Goal: Task Accomplishment & Management: Complete application form

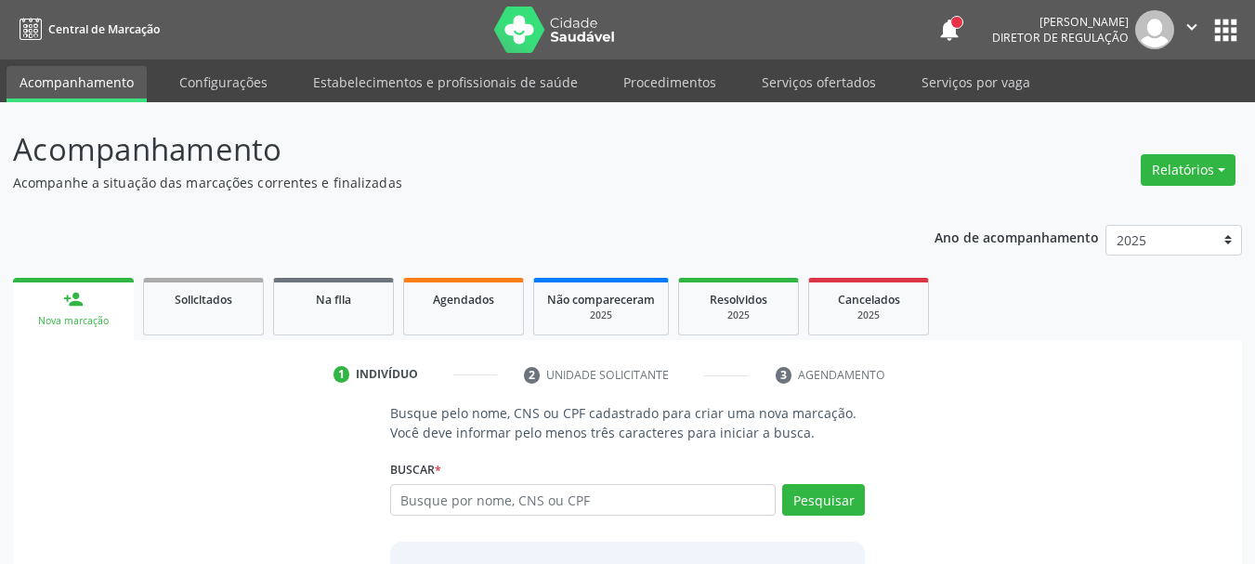
click at [561, 492] on input "text" at bounding box center [583, 500] width 386 height 32
type input "1"
type input "[PERSON_NAME]"
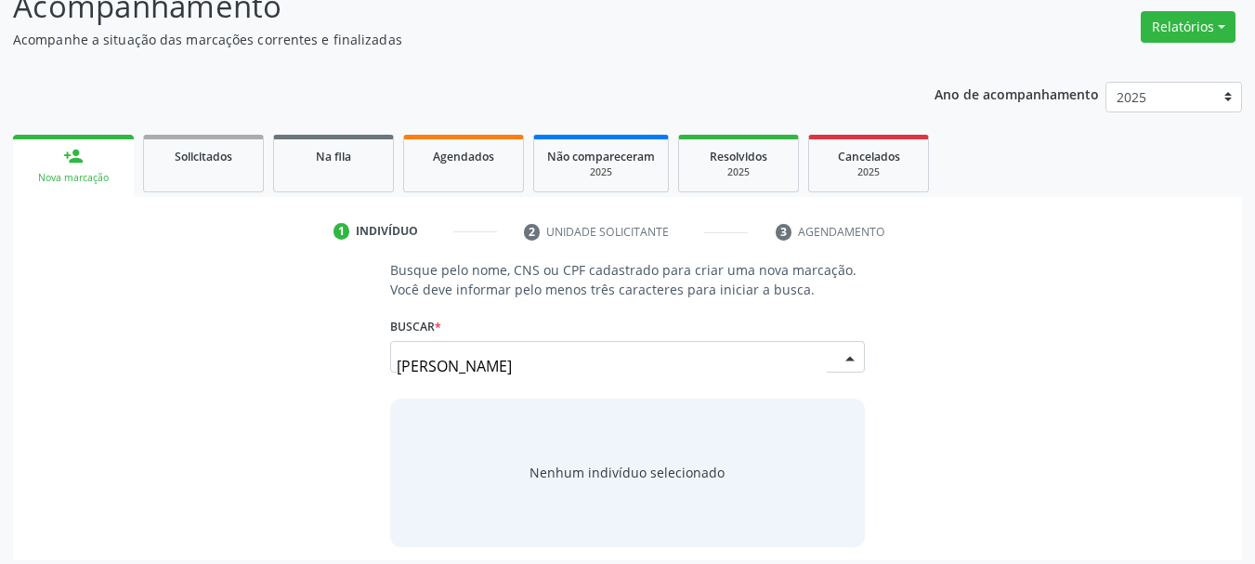
scroll to position [152, 0]
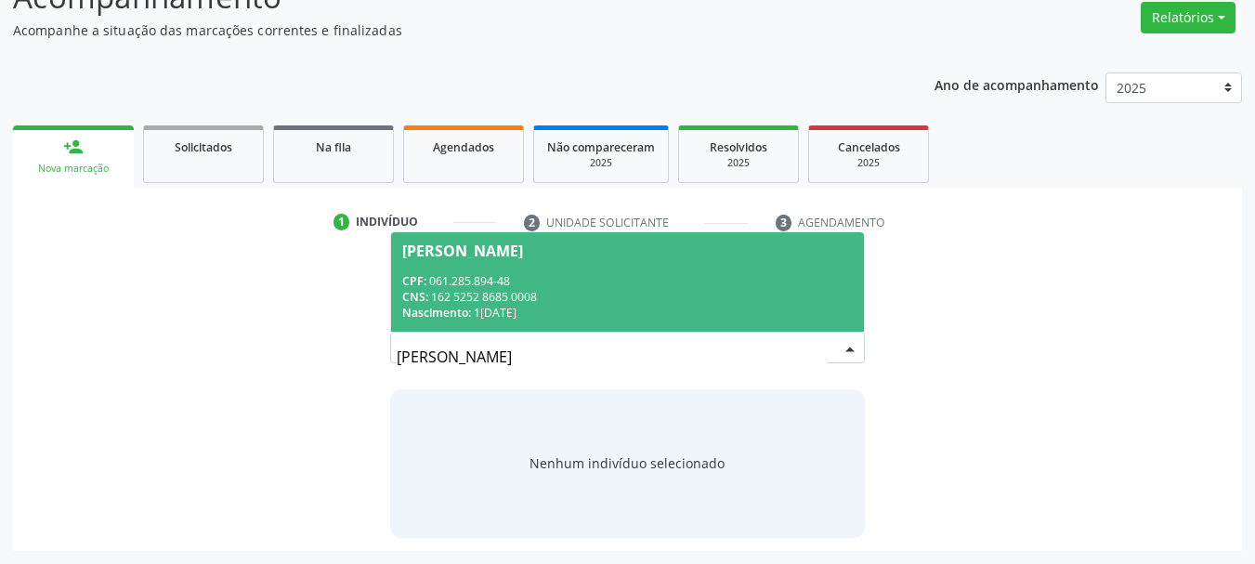
click at [479, 302] on div "CNS: 162 5252 8685 0008" at bounding box center [627, 297] width 451 height 16
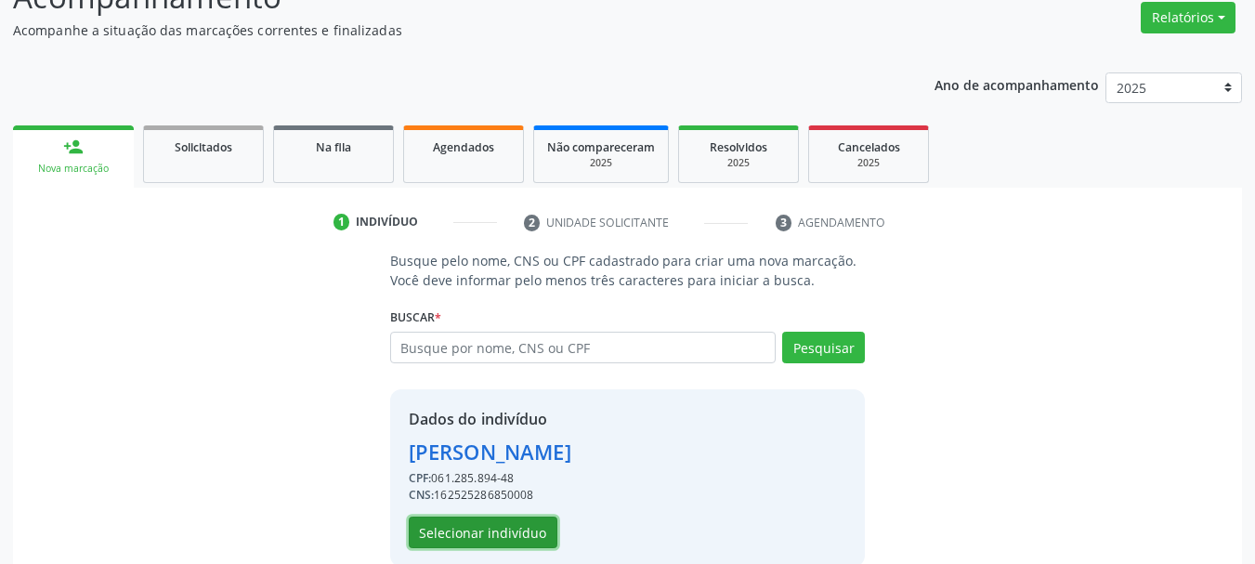
click at [465, 532] on button "Selecionar indivíduo" at bounding box center [483, 533] width 149 height 32
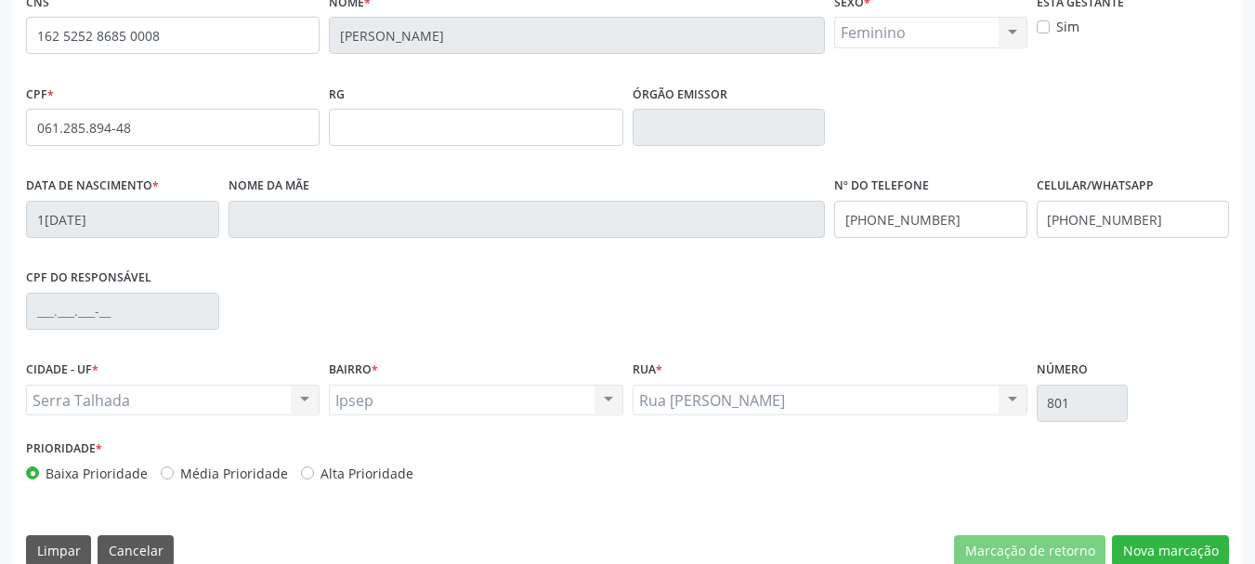
scroll to position [431, 0]
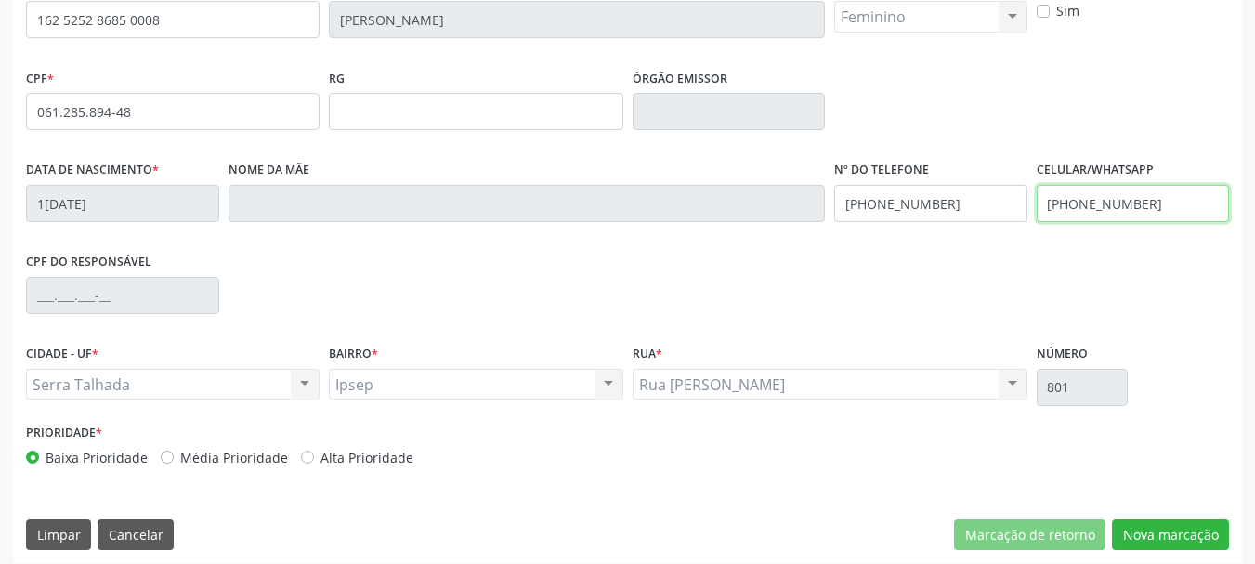
click at [1143, 190] on input "[PHONE_NUMBER]" at bounding box center [1133, 203] width 193 height 37
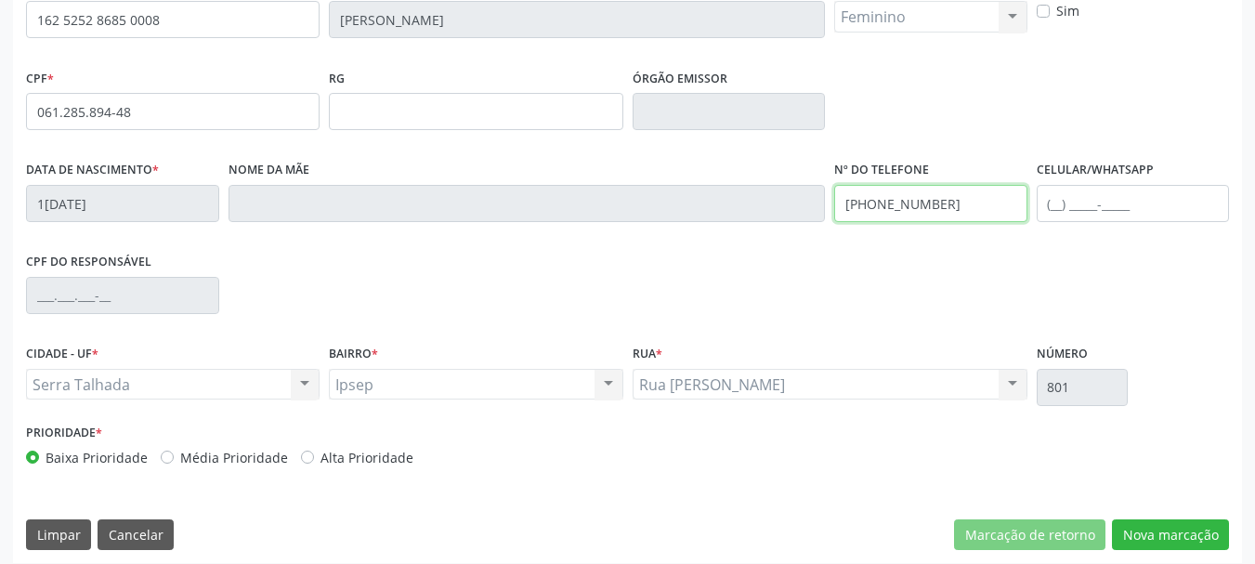
click at [896, 190] on input "[PHONE_NUMBER]" at bounding box center [930, 203] width 193 height 37
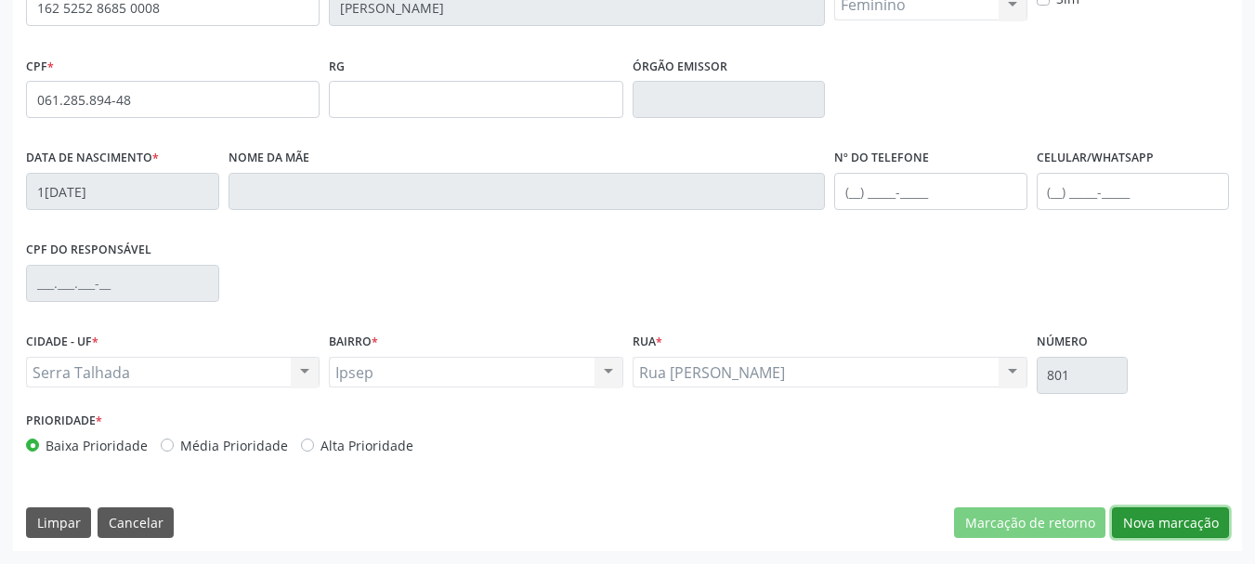
click at [1192, 516] on button "Nova marcação" at bounding box center [1170, 523] width 117 height 32
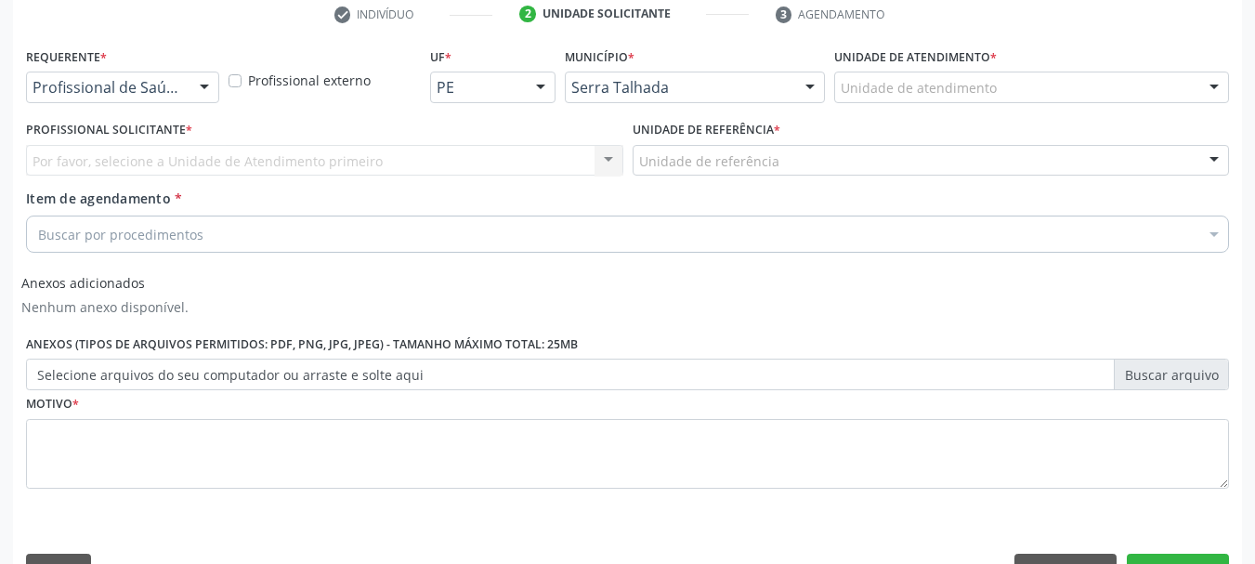
scroll to position [222, 0]
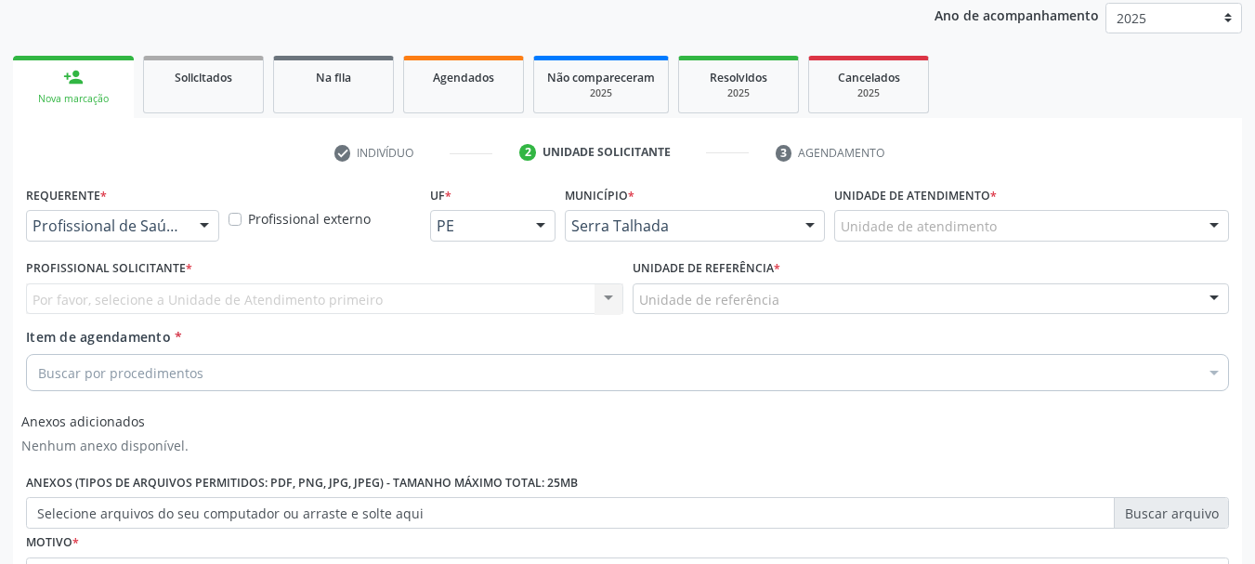
click at [83, 288] on div "Por favor, selecione a Unidade de Atendimento primeiro Nenhum resultado encontr…" at bounding box center [324, 299] width 597 height 32
click at [115, 215] on div "Profissional de Saúde" at bounding box center [122, 226] width 193 height 32
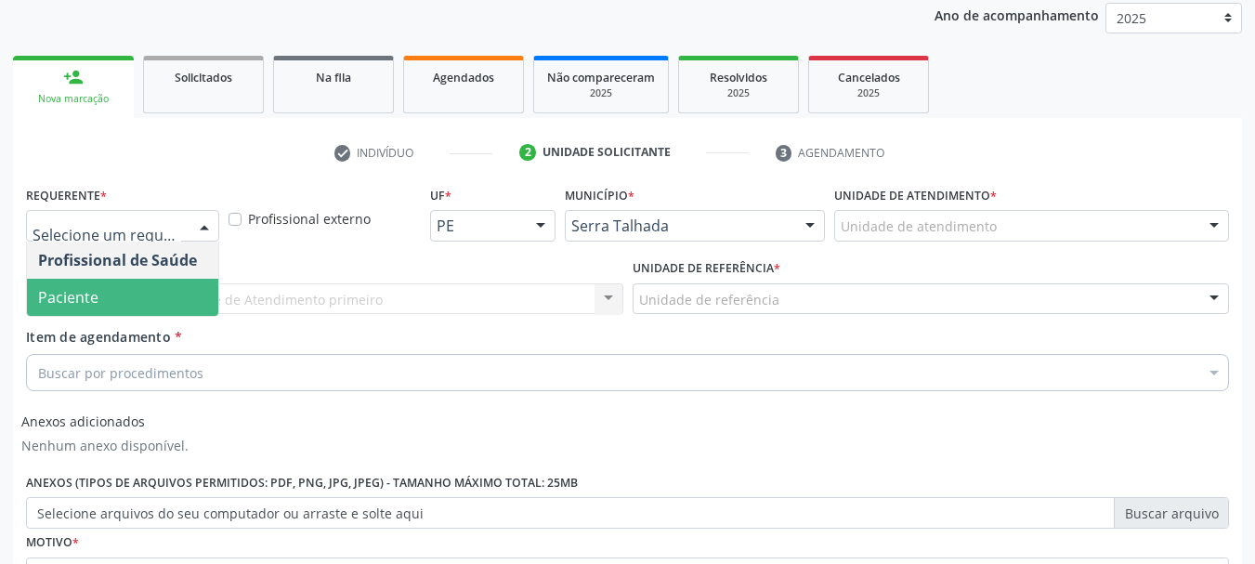
click at [94, 293] on span "Paciente" at bounding box center [68, 297] width 60 height 20
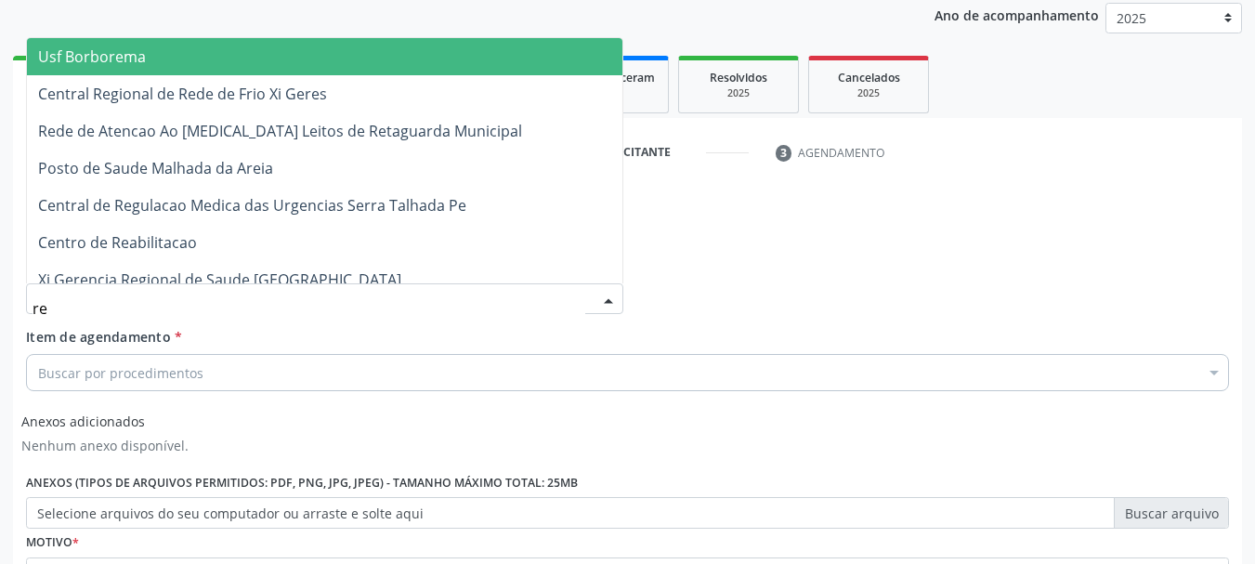
type input "rea"
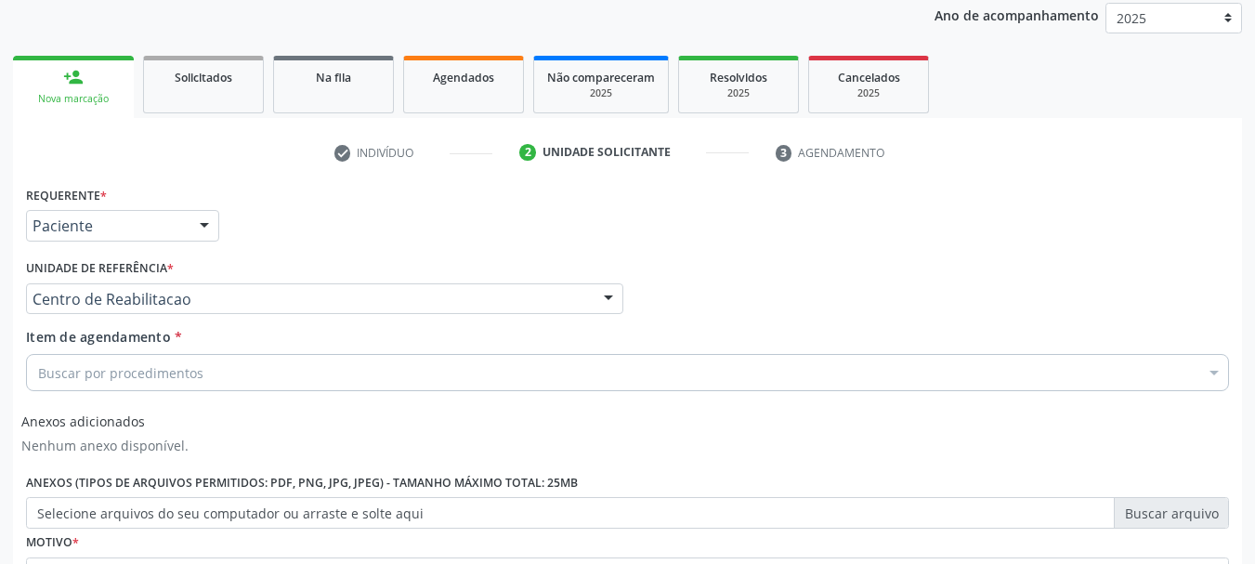
click at [41, 363] on div "Buscar por procedimentos" at bounding box center [627, 372] width 1203 height 37
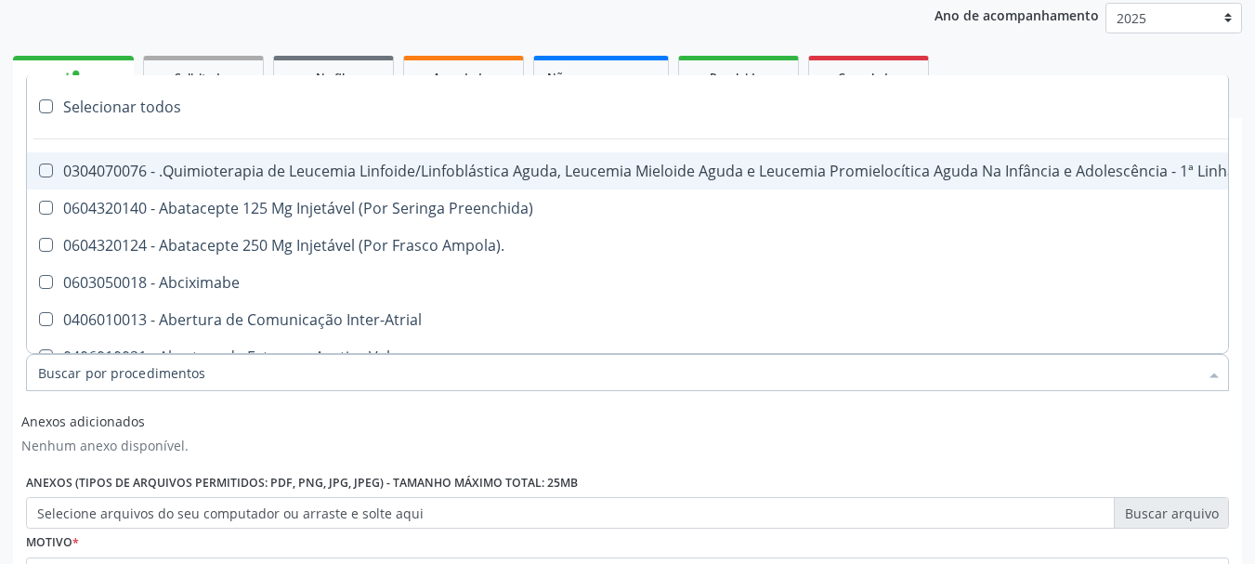
click at [51, 386] on input "Item de agendamento *" at bounding box center [618, 372] width 1160 height 37
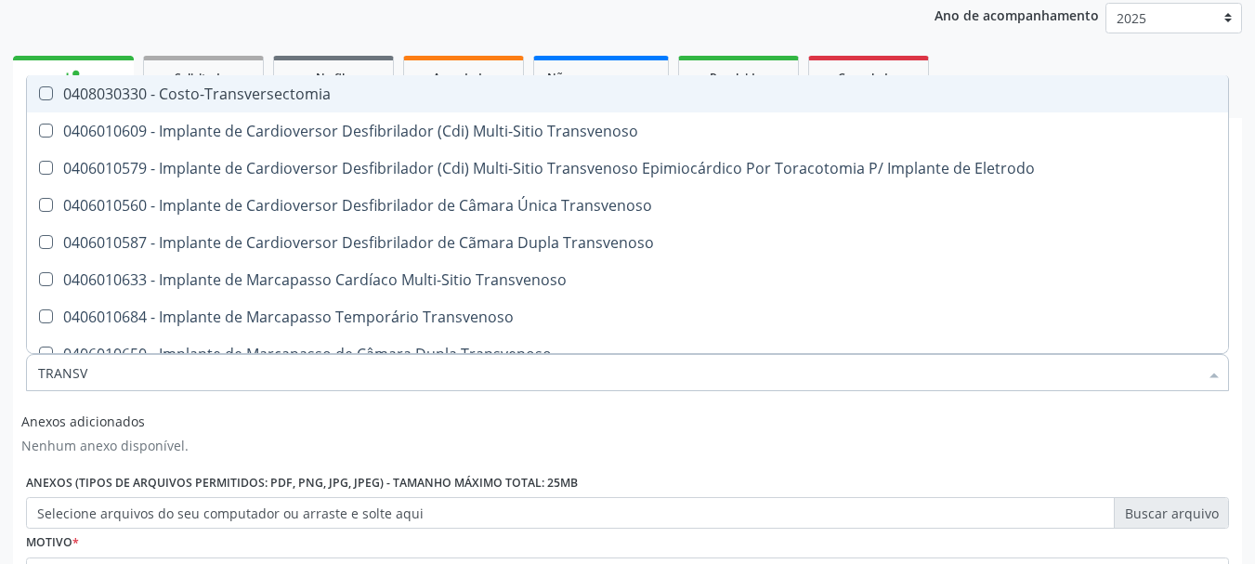
type input "TRANSVA"
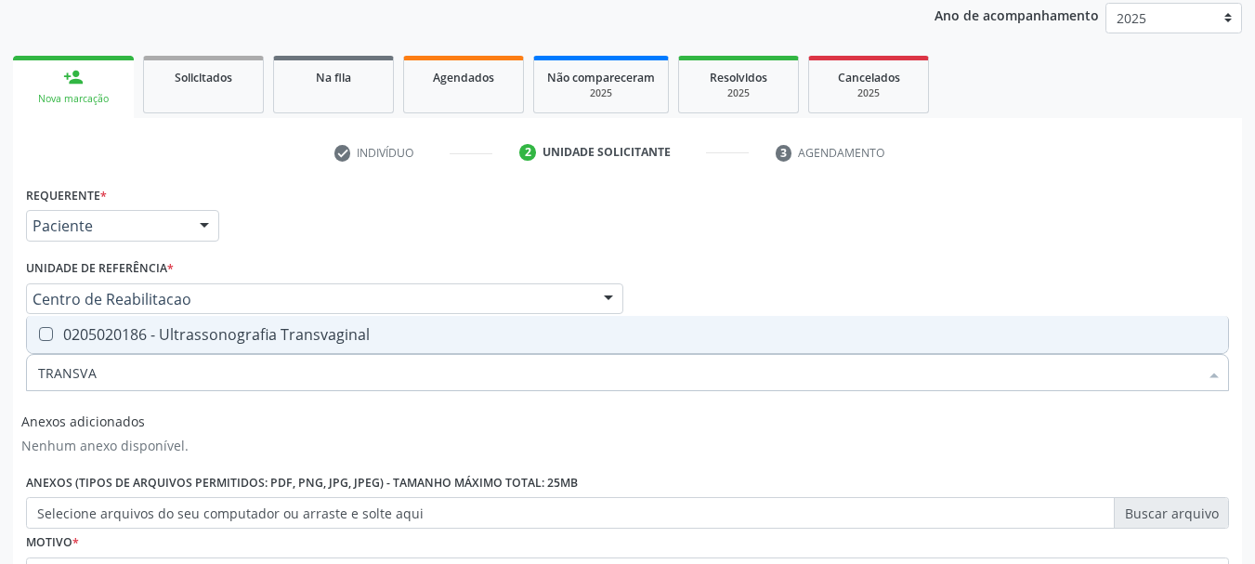
click at [300, 342] on div "0205020186 - Ultrassonografia Transvaginal" at bounding box center [627, 334] width 1179 height 15
checkbox Transvaginal "true"
click at [157, 366] on input "TRANSVA" at bounding box center [618, 372] width 1160 height 37
checkbox Transvaginal "false"
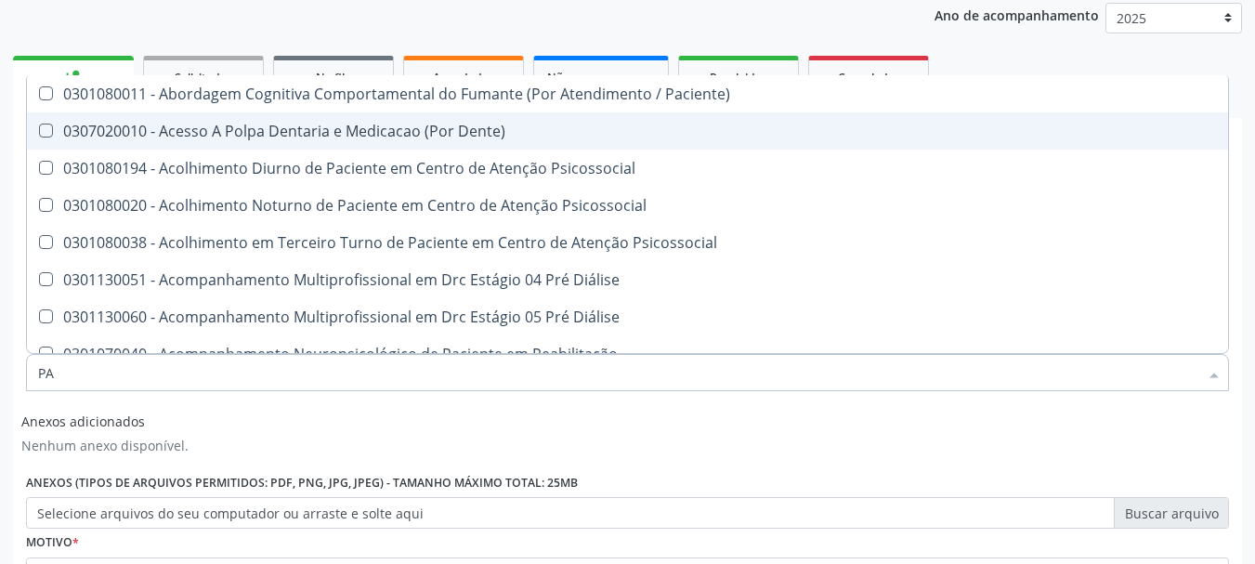
type input "P"
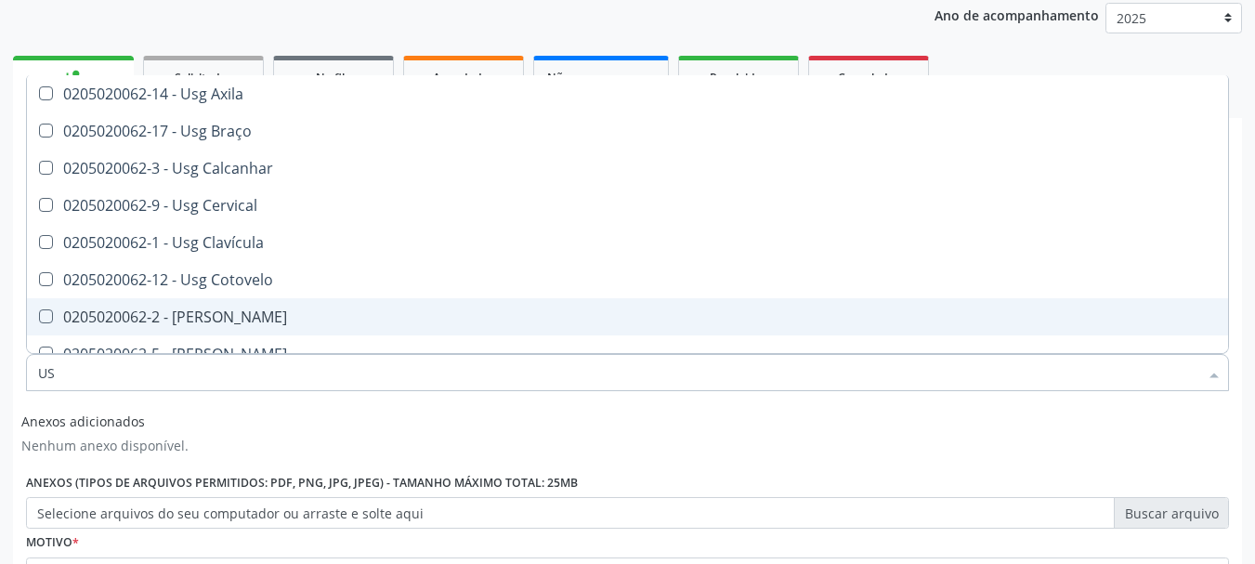
type input "U"
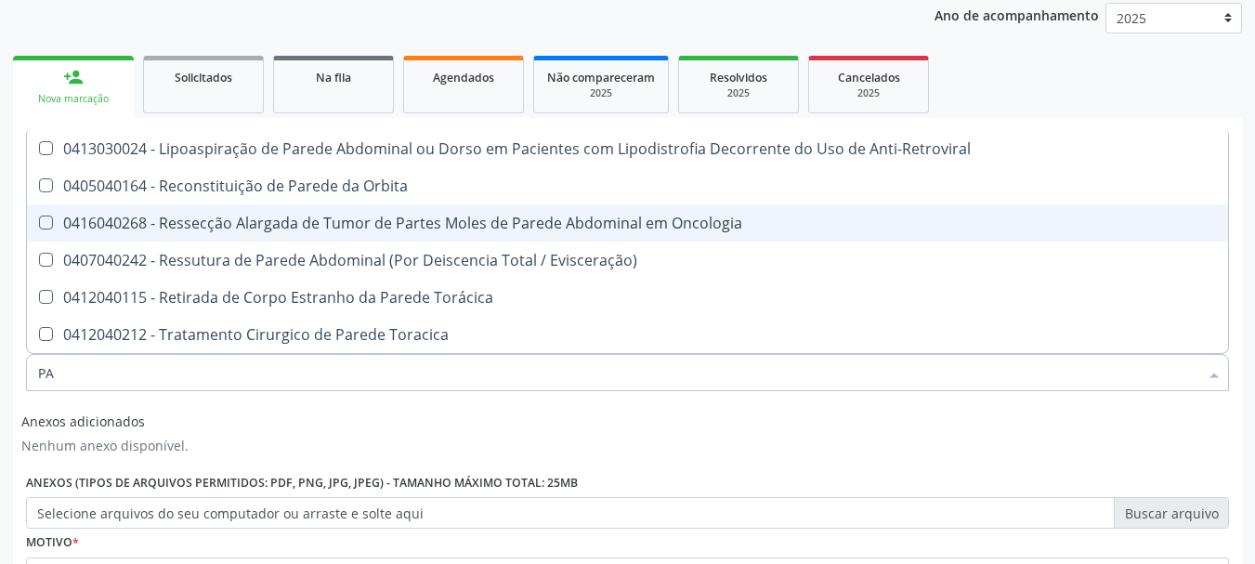
type input "P"
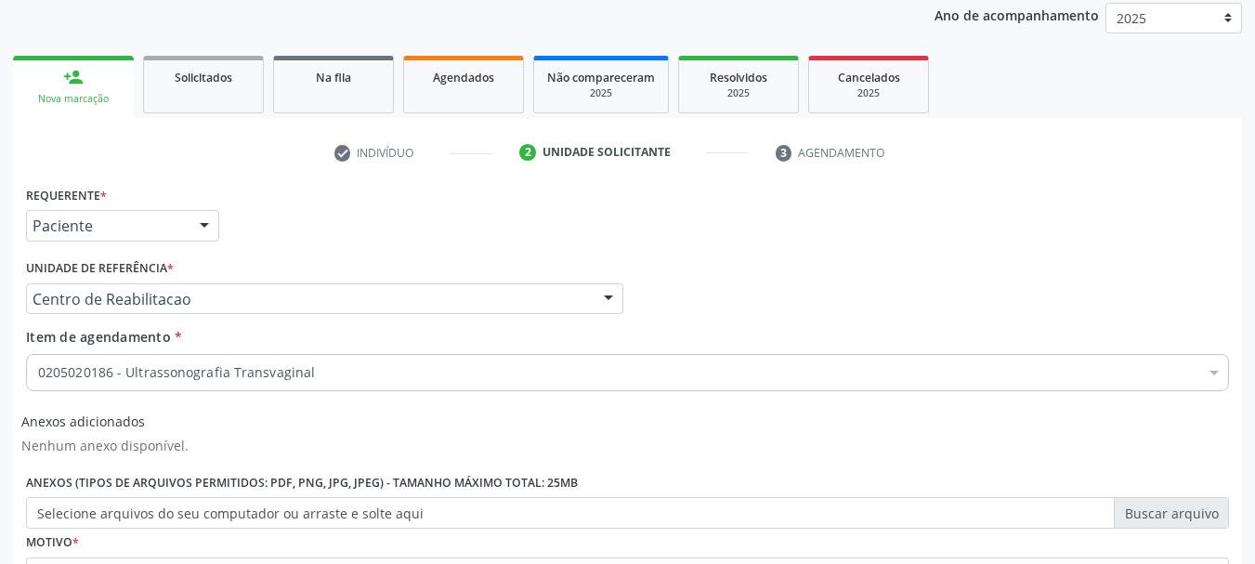
checkbox Transvaginal "true"
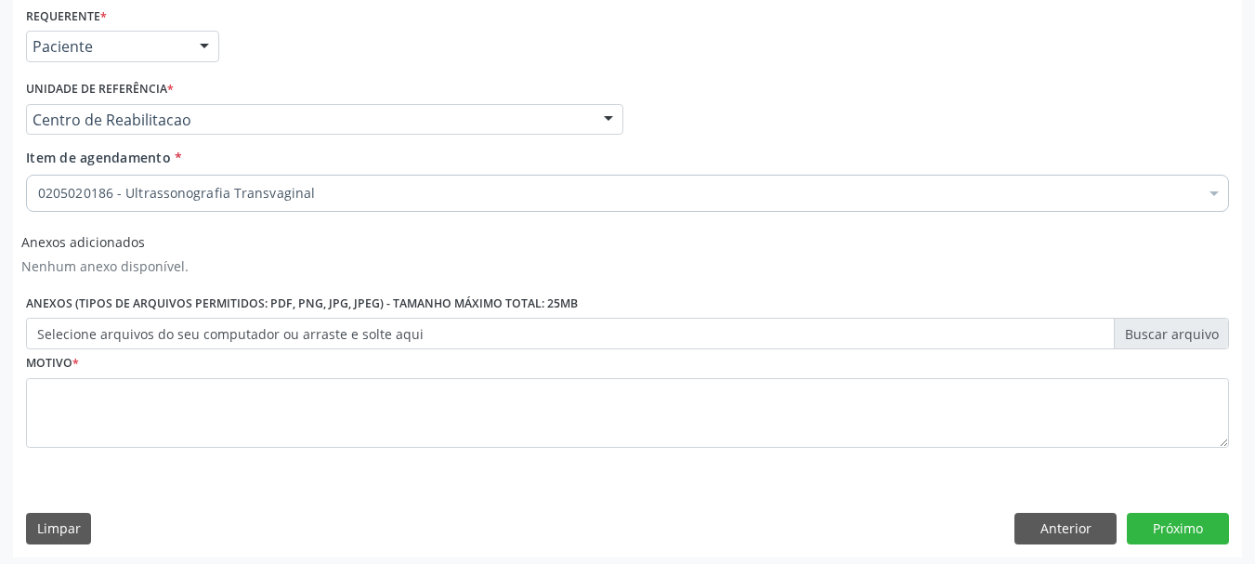
scroll to position [408, 0]
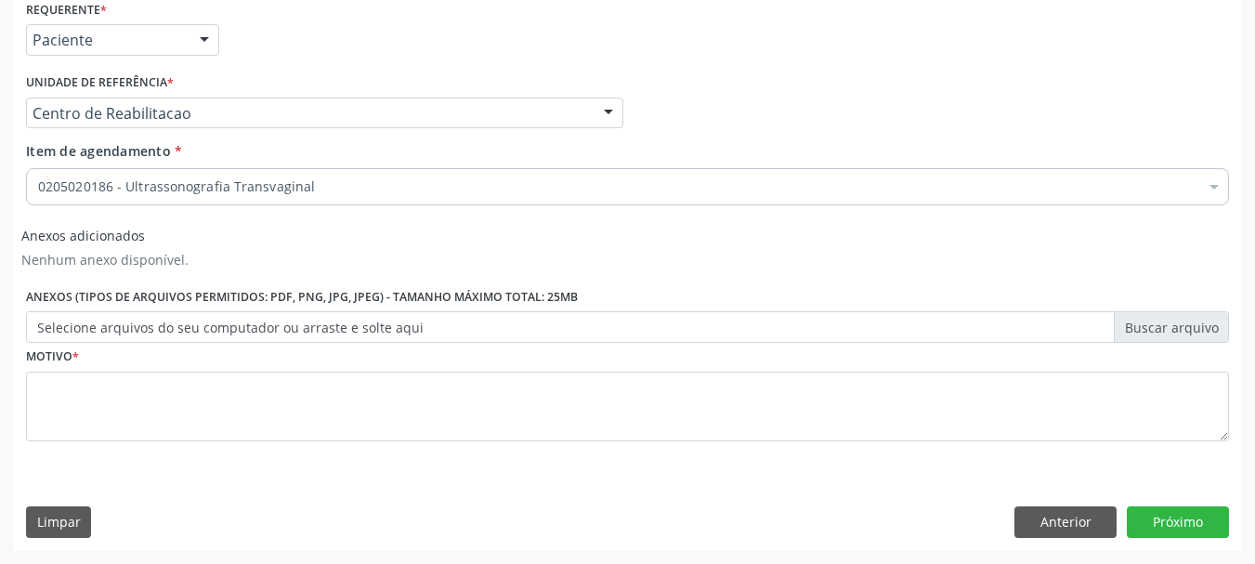
click at [139, 318] on label "Selecione arquivos do seu computador ou arraste e solte aqui" at bounding box center [627, 327] width 1203 height 32
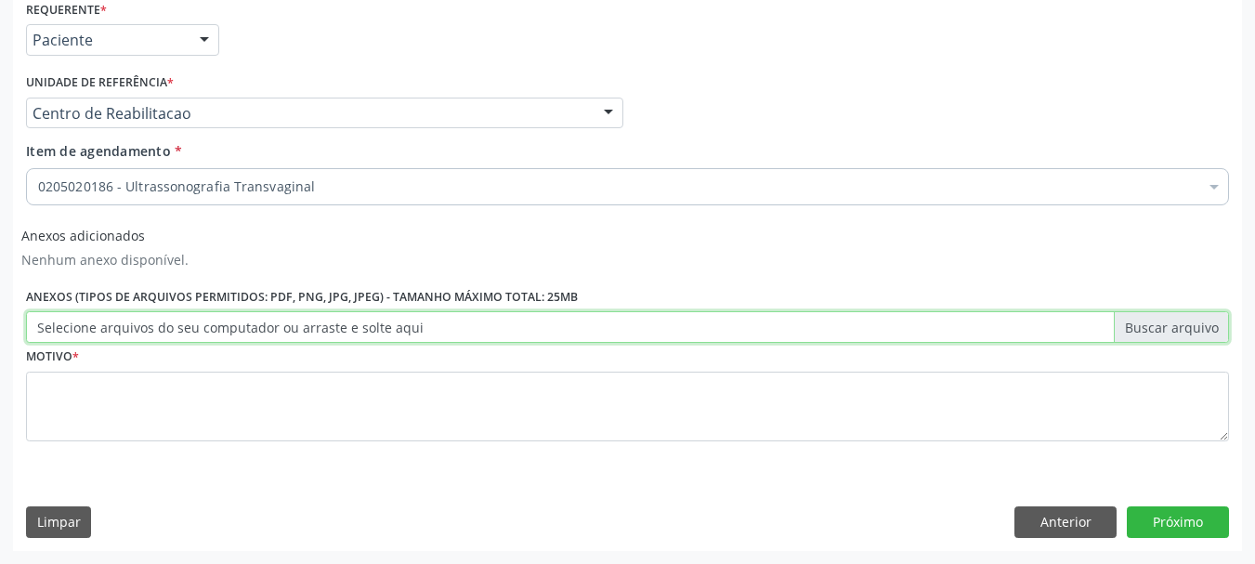
click at [139, 318] on input "Selecione arquivos do seu computador ou arraste e solte aqui" at bounding box center [627, 327] width 1203 height 32
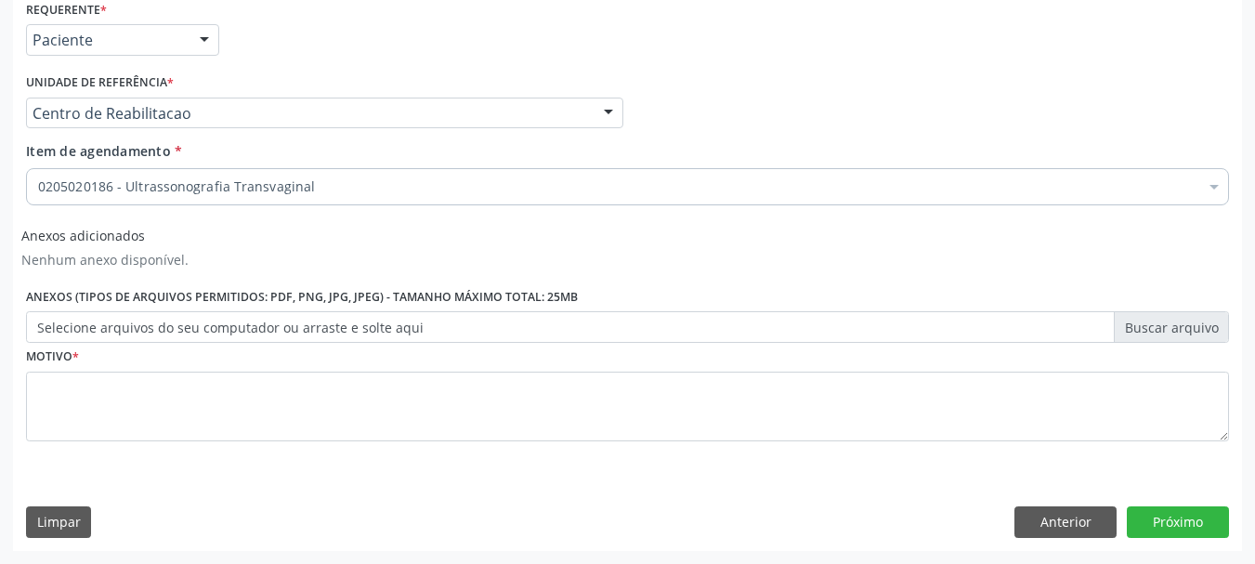
click at [288, 175] on div "0205020186 - Ultrassonografia Transvaginal" at bounding box center [627, 186] width 1203 height 37
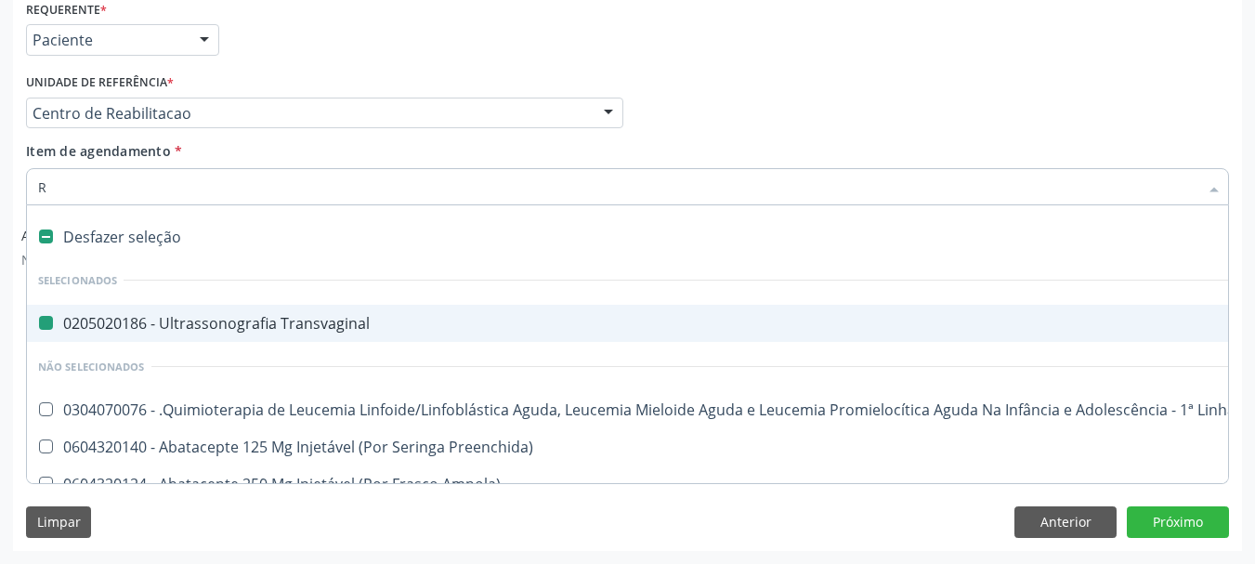
type input "RE"
checkbox Transvaginal "false"
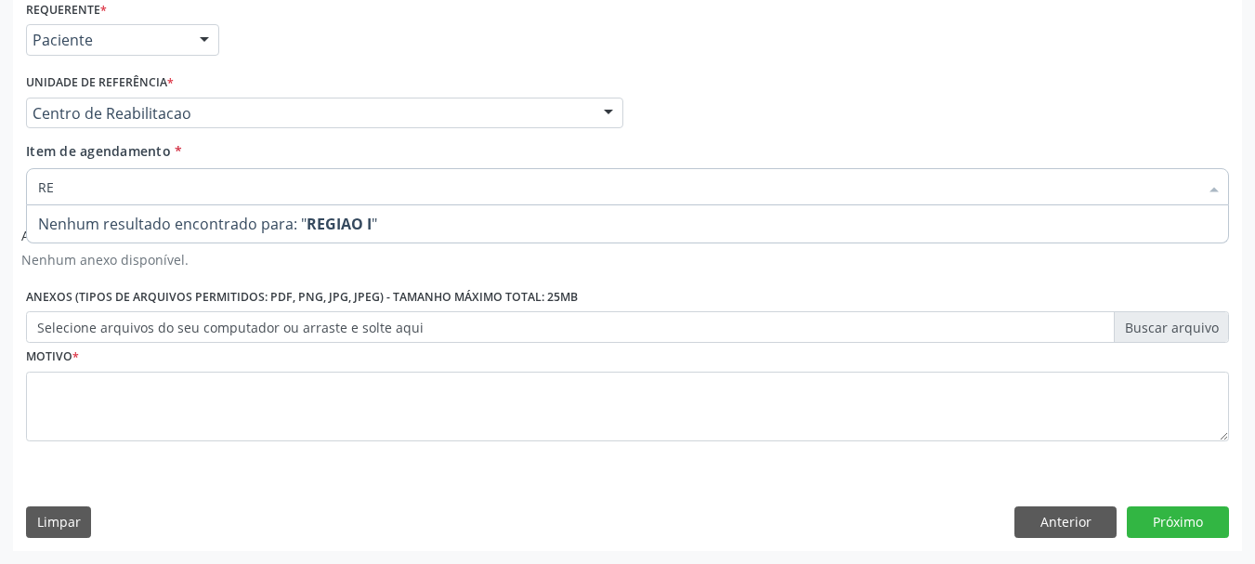
type input "R"
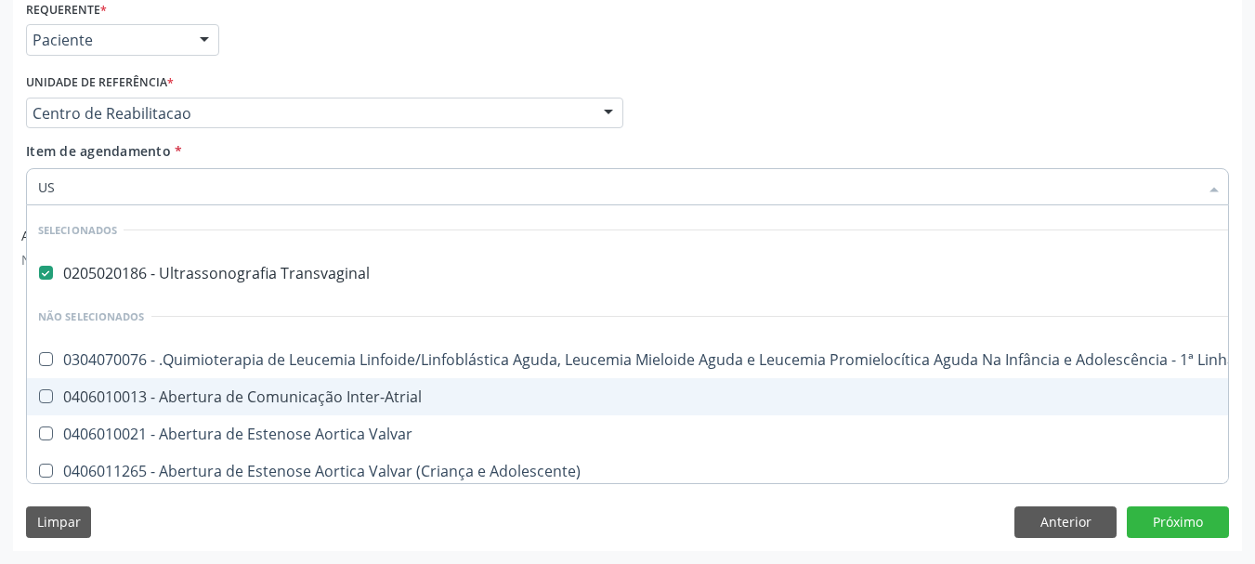
type input "USG"
checkbox Transvaginal "false"
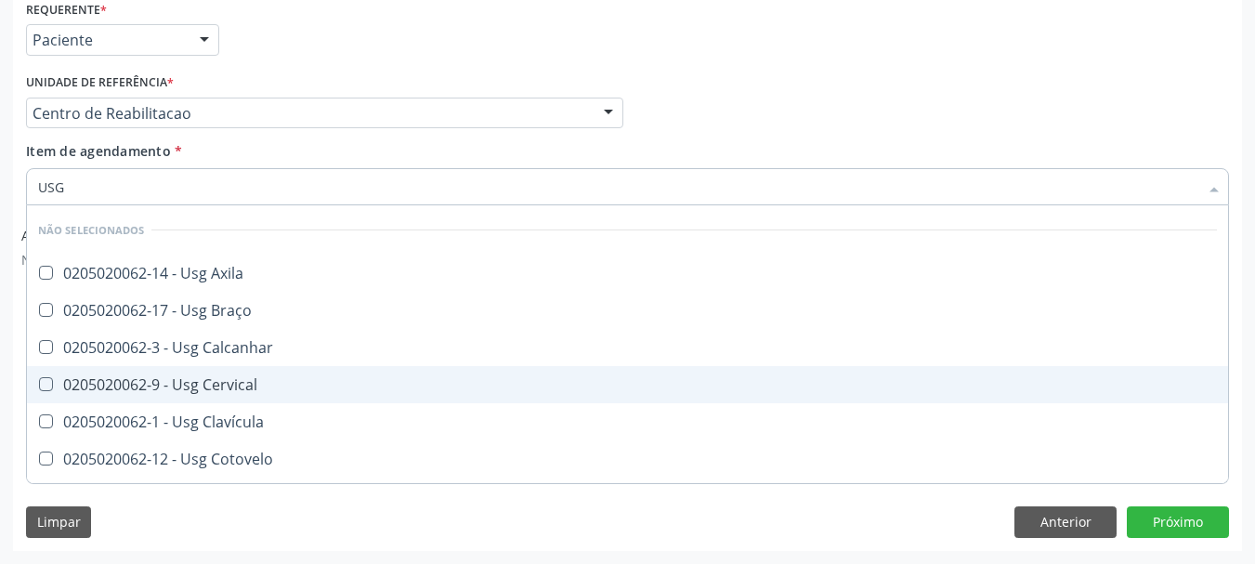
type input "USG R"
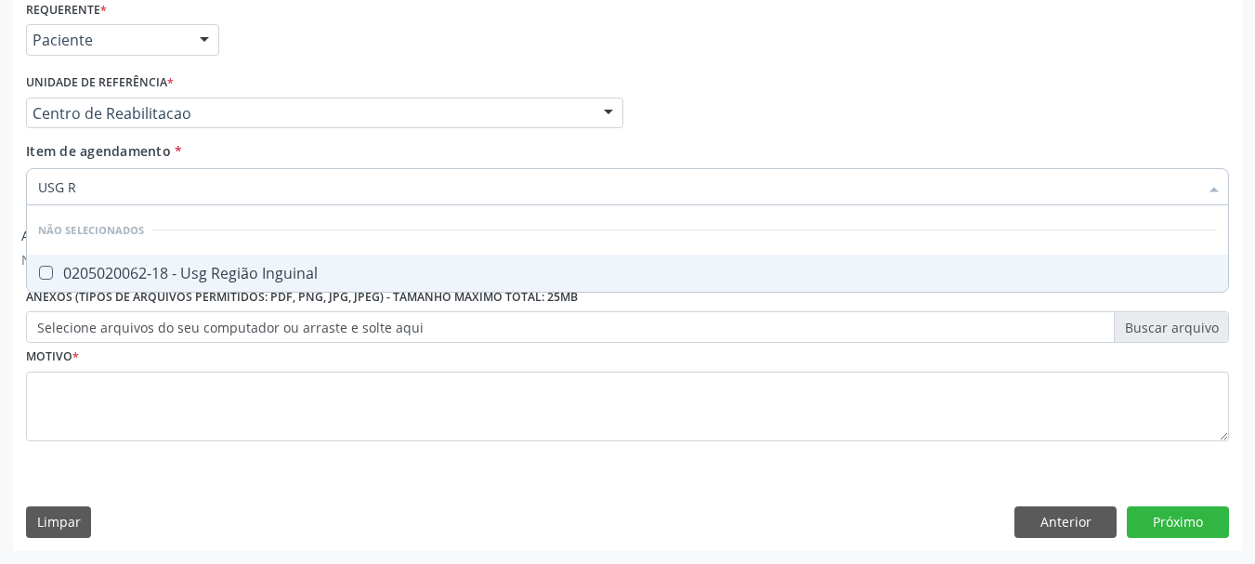
click at [143, 266] on div "0205020062-18 - Usg Região Inguinal" at bounding box center [627, 273] width 1179 height 15
checkbox Inguinal "true"
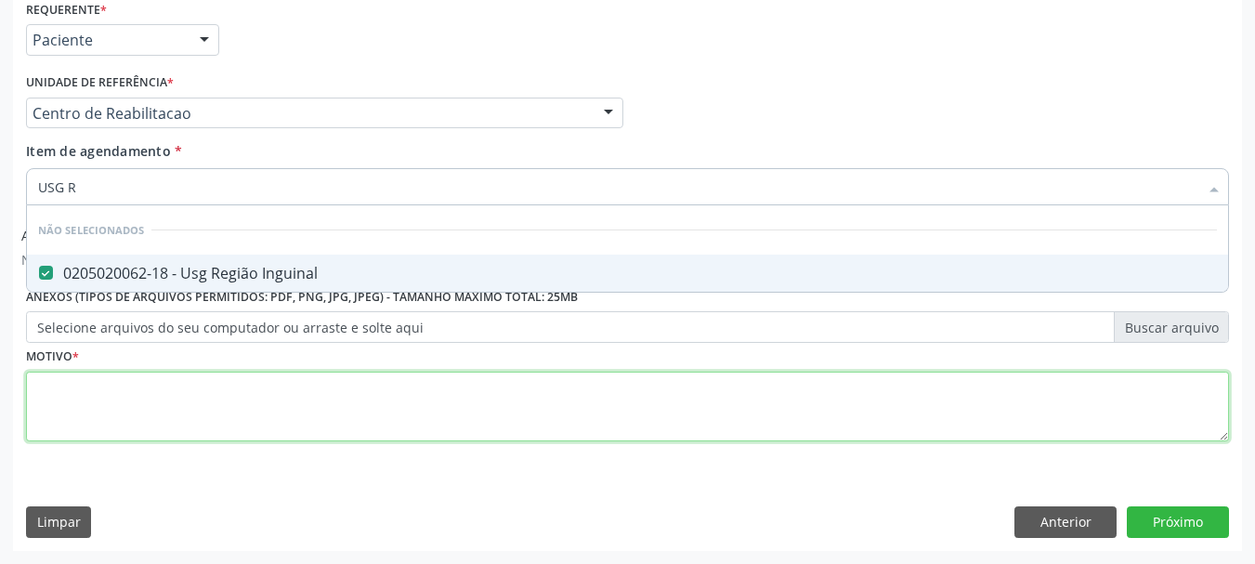
click at [79, 392] on div "Requerente * Paciente Profissional de Saúde Paciente Nenhum resultado encontrad…" at bounding box center [627, 231] width 1203 height 472
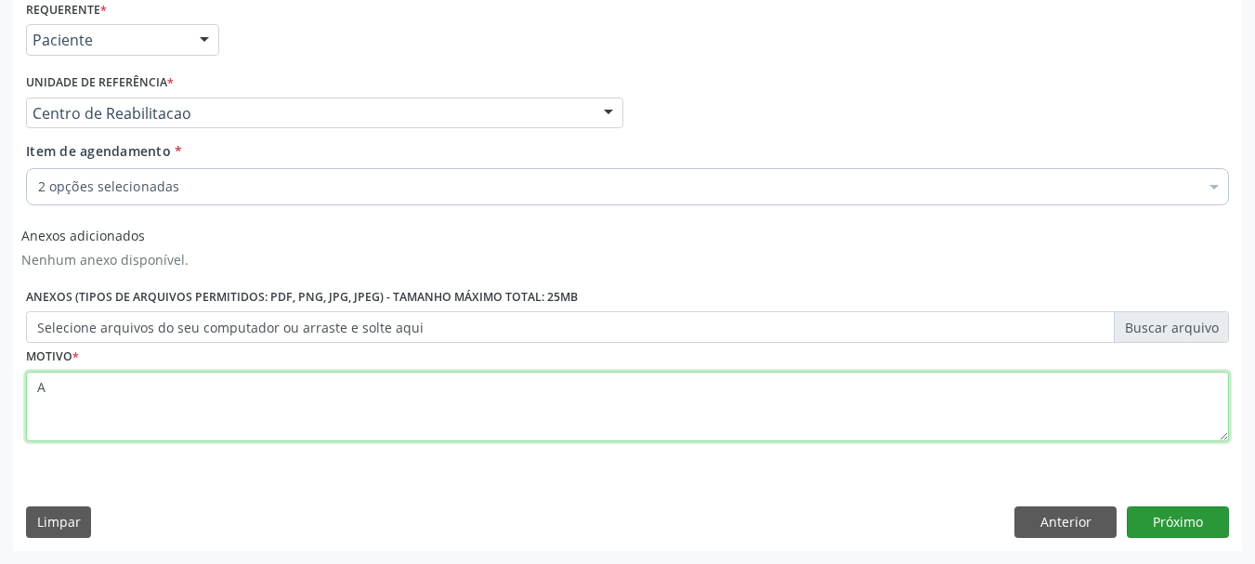
type textarea "A"
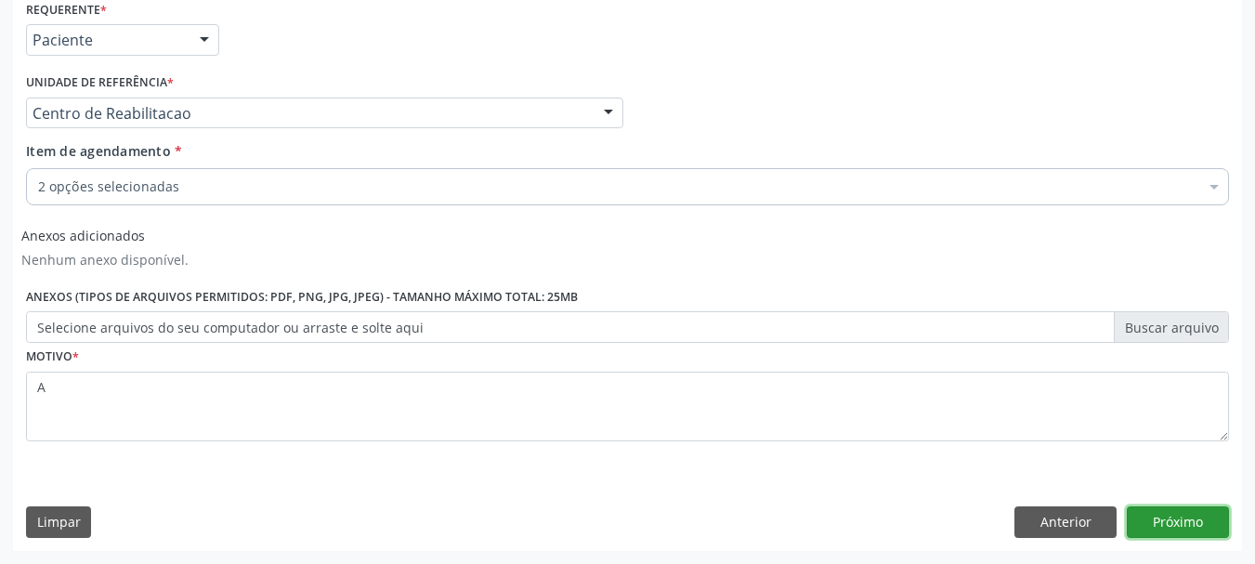
click at [1198, 529] on button "Próximo" at bounding box center [1178, 522] width 102 height 32
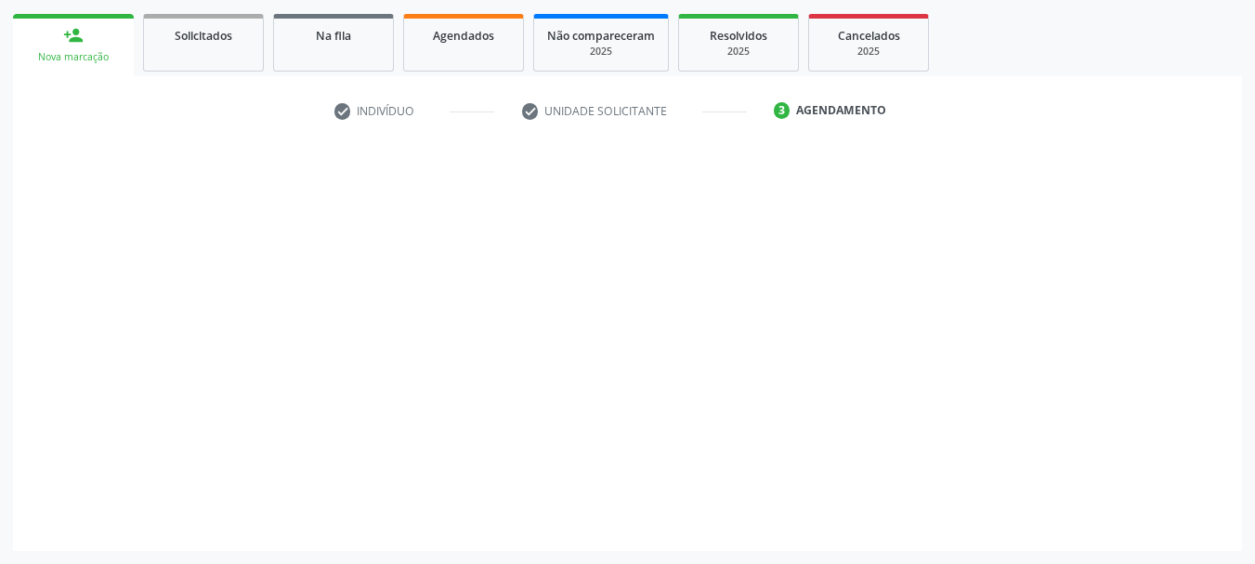
scroll to position [264, 0]
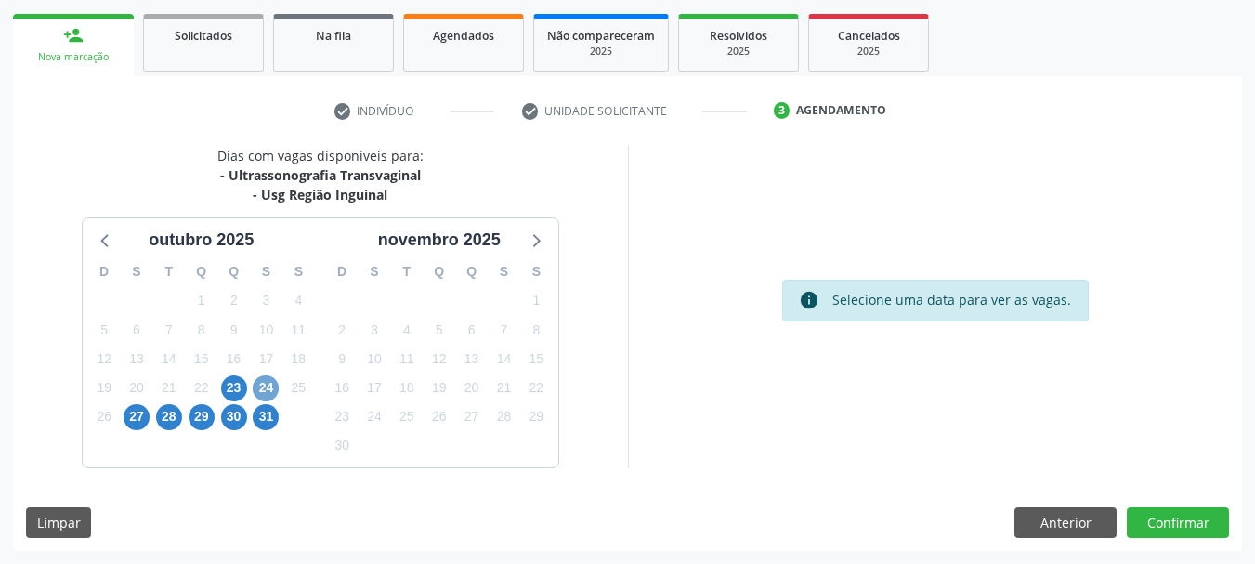
click at [268, 378] on span "24" at bounding box center [266, 388] width 26 height 26
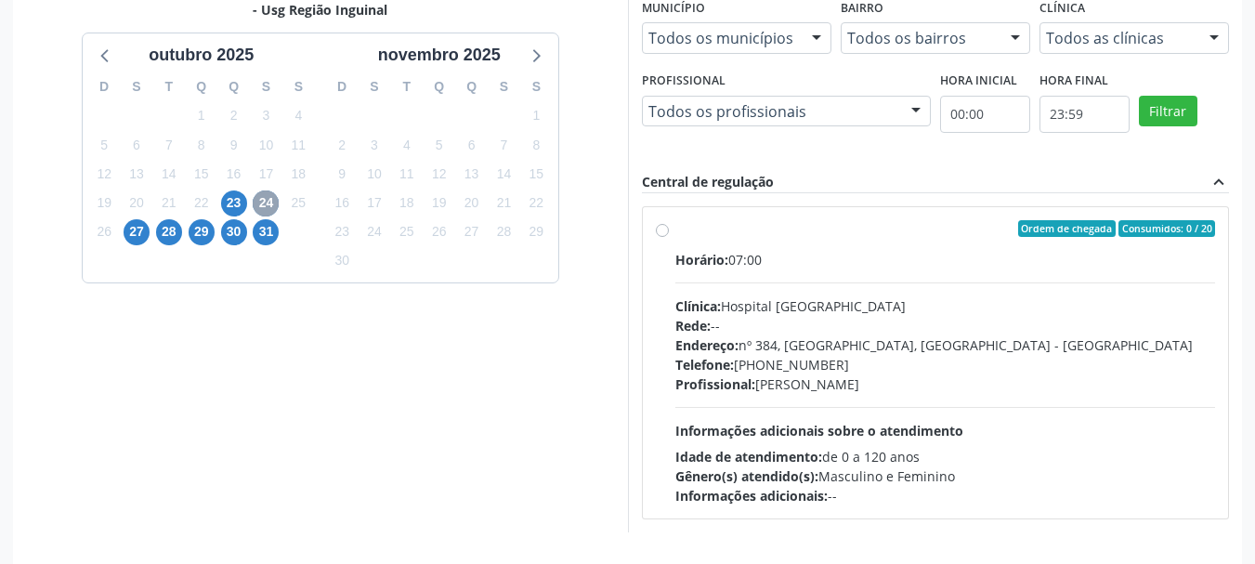
scroll to position [450, 0]
click at [721, 296] on span "Clínica:" at bounding box center [698, 305] width 46 height 18
click at [669, 236] on input "Ordem de chegada Consumidos: 0 / 20 Horário: 07:00 Clínica: Hospital [GEOGRAPHI…" at bounding box center [662, 227] width 13 height 17
radio input "true"
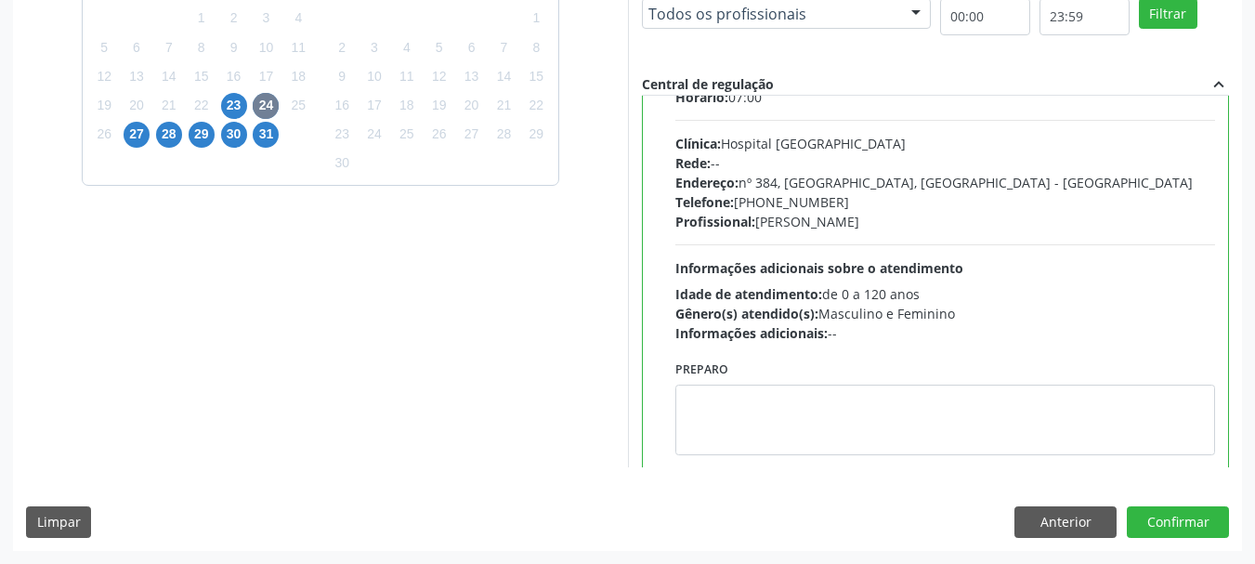
scroll to position [92, 0]
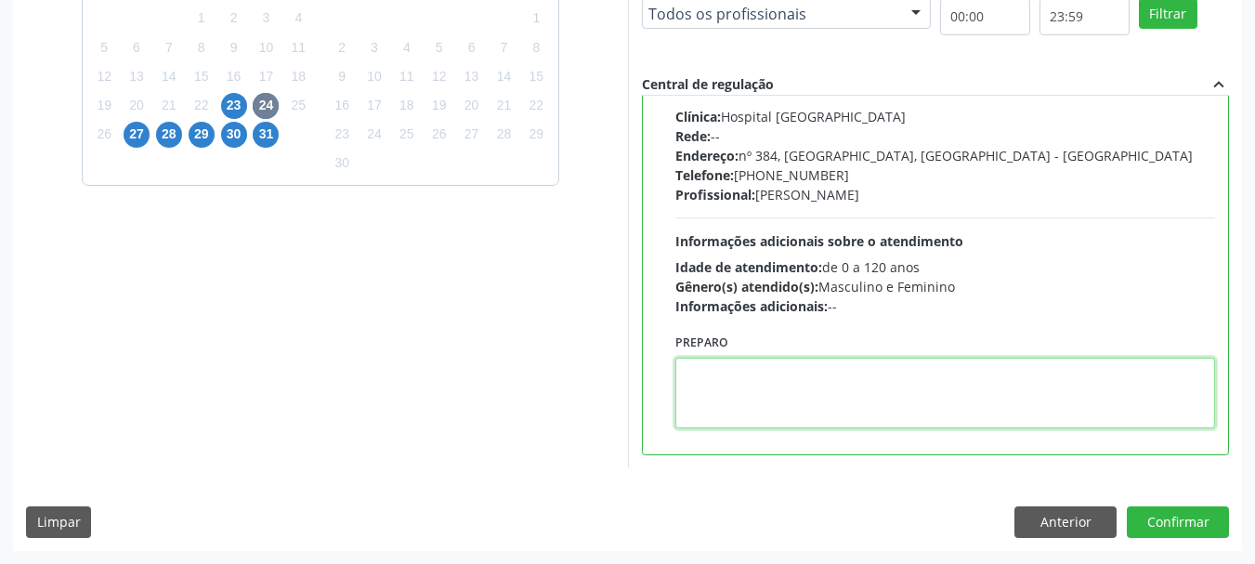
click at [790, 381] on textarea at bounding box center [945, 393] width 541 height 71
type textarea "O"
type textarea "PAREDE ABDOMINAL"
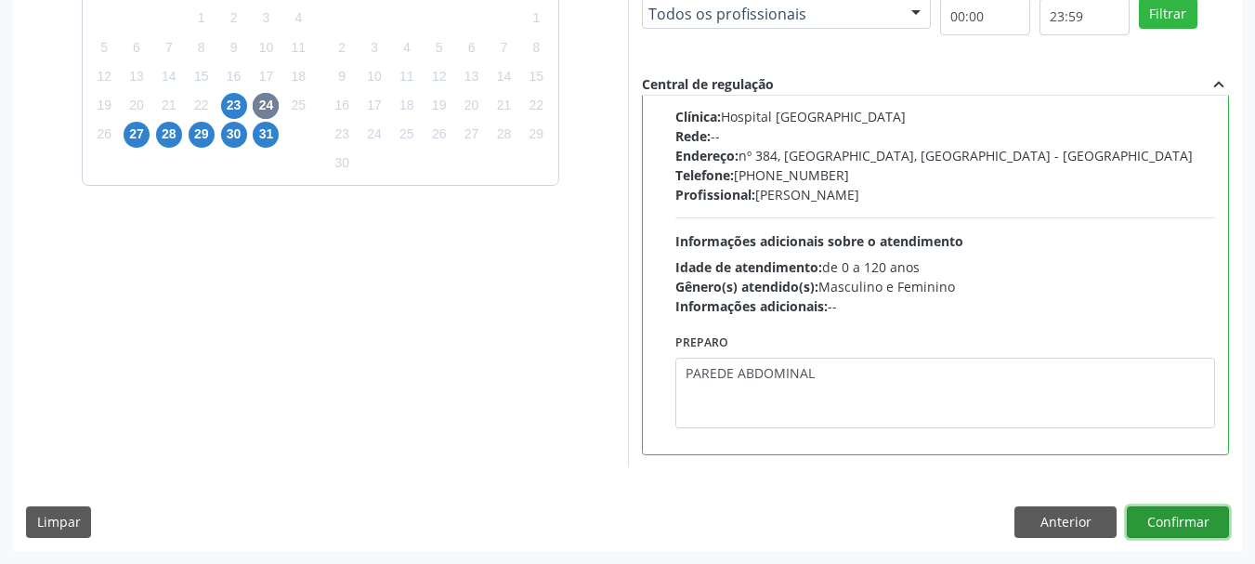
click at [1178, 514] on button "Confirmar" at bounding box center [1178, 522] width 102 height 32
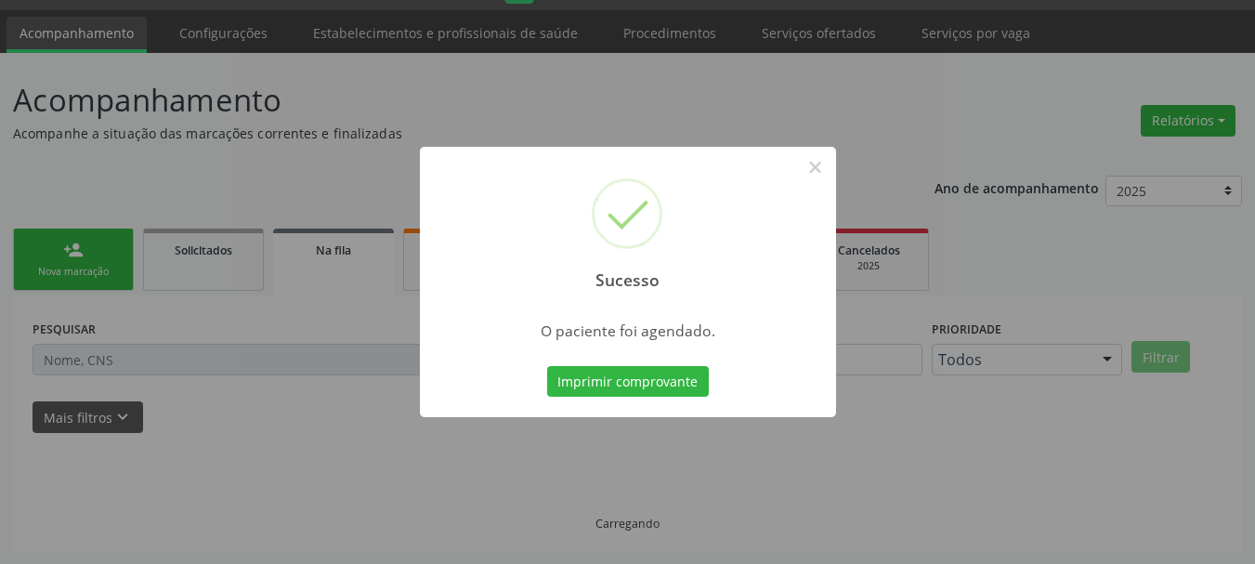
scroll to position [49, 0]
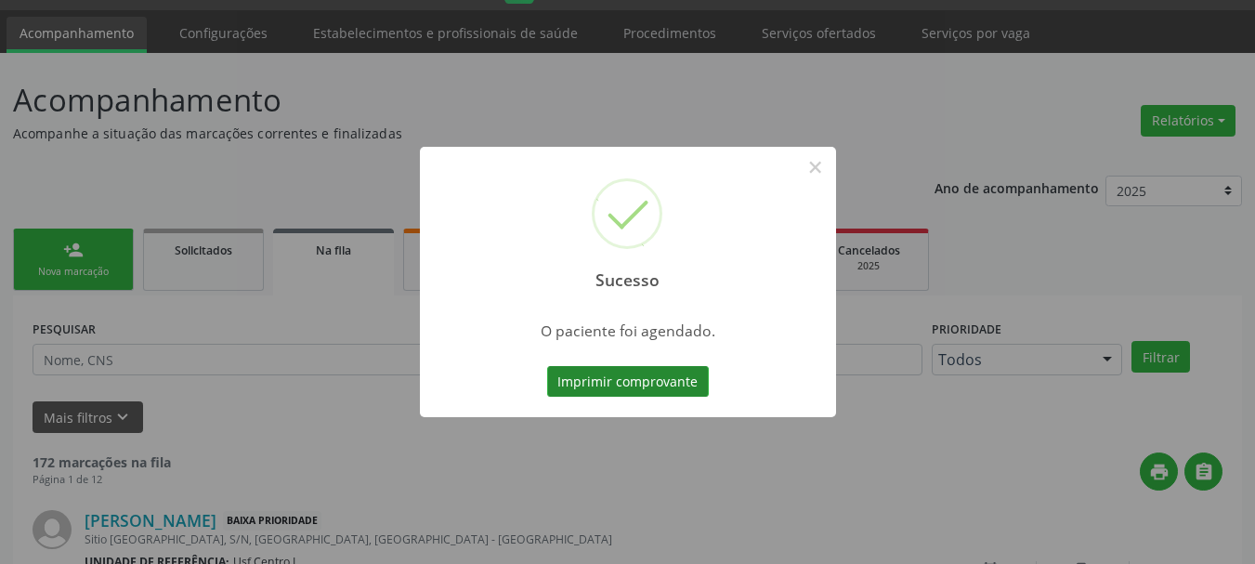
click at [613, 380] on button "Imprimir comprovante" at bounding box center [628, 382] width 162 height 32
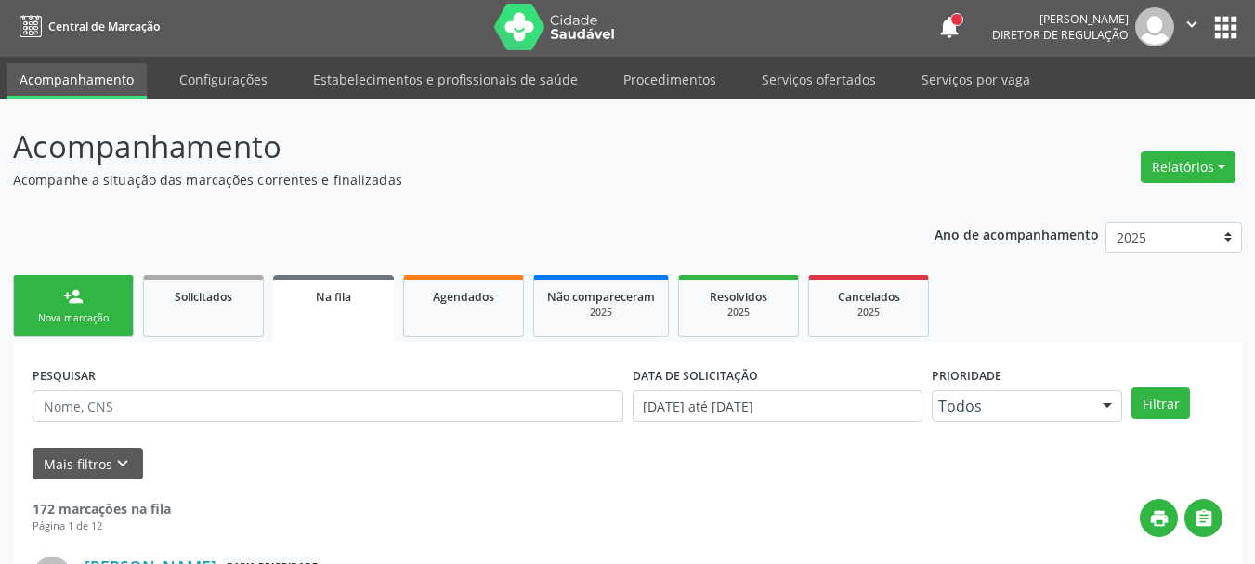
scroll to position [0, 0]
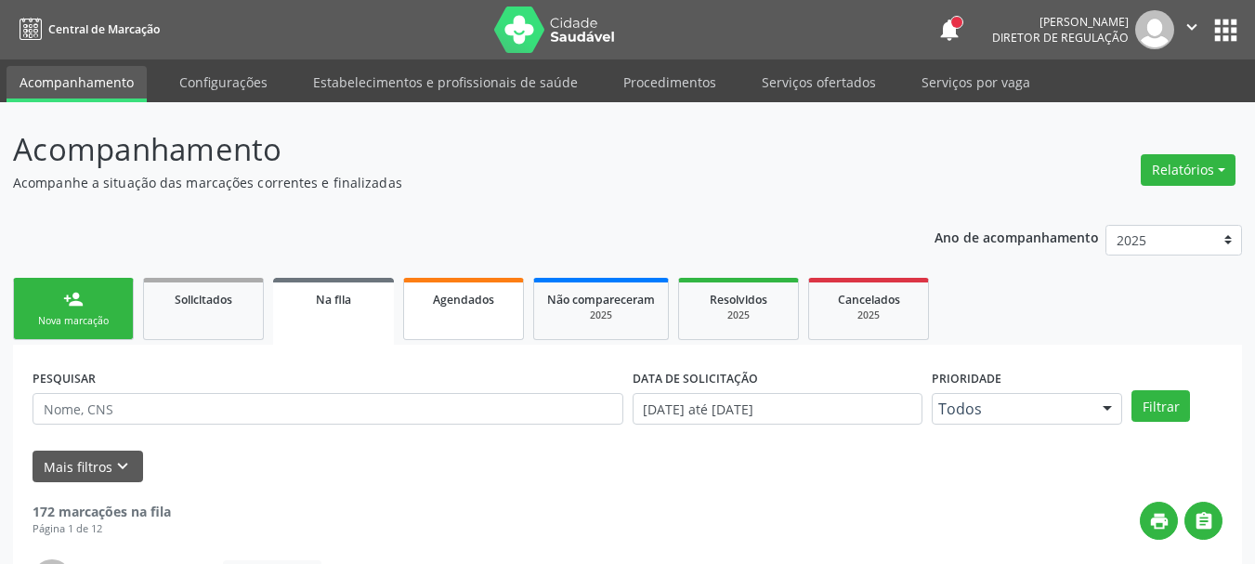
click at [477, 307] on div "Agendados" at bounding box center [463, 299] width 93 height 20
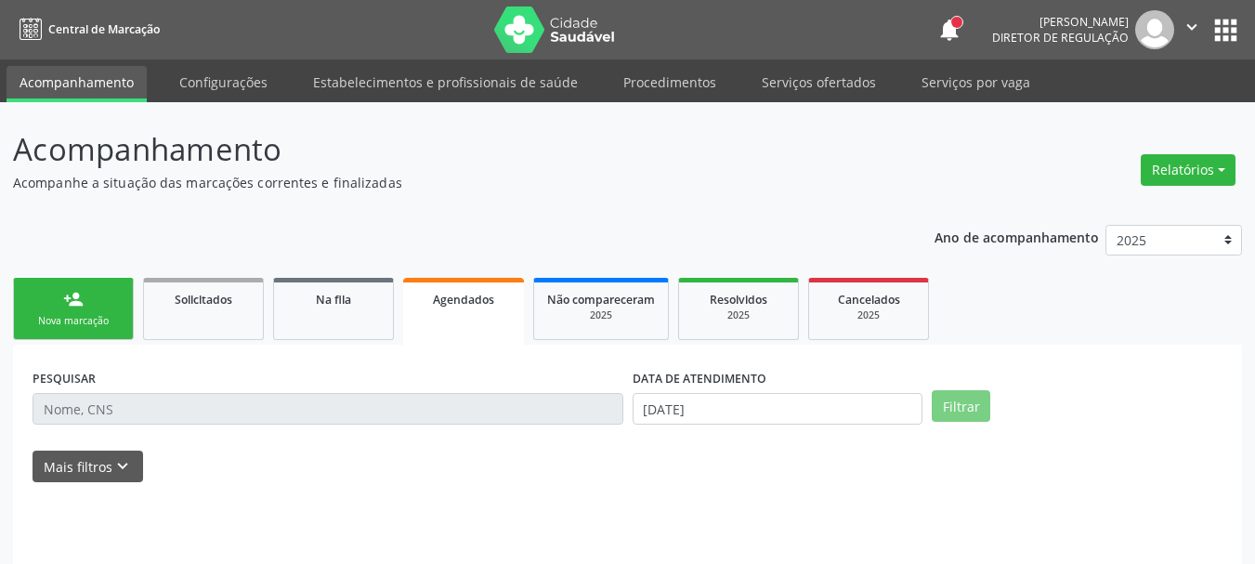
scroll to position [49, 0]
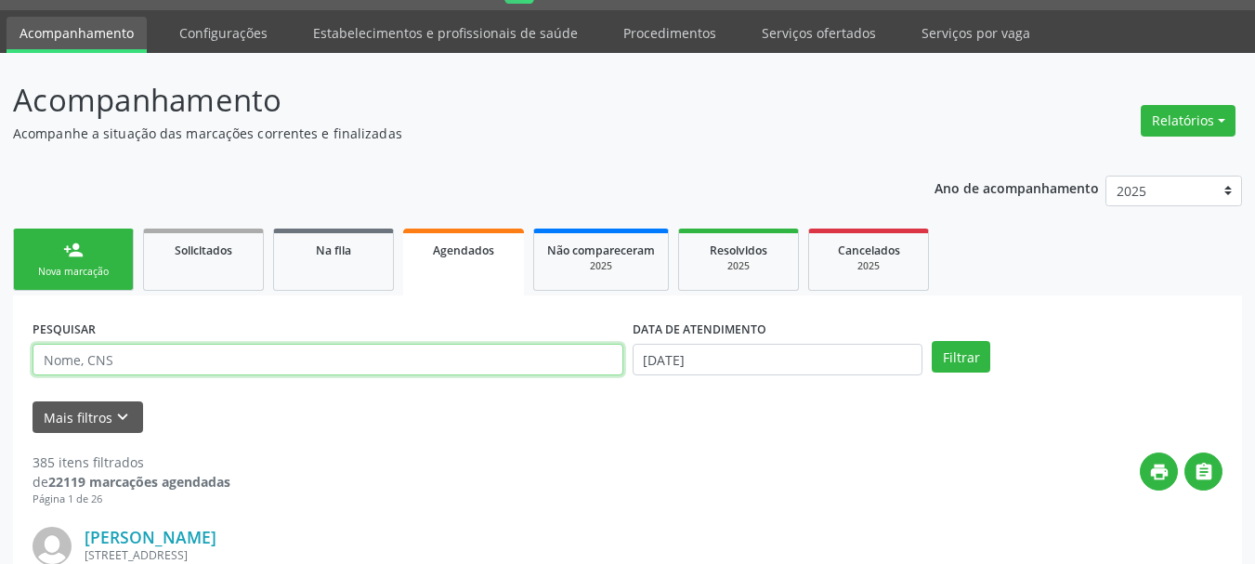
click at [279, 358] on input "text" at bounding box center [328, 360] width 591 height 32
type input "[PERSON_NAME]"
click at [932, 341] on button "Filtrar" at bounding box center [961, 357] width 59 height 32
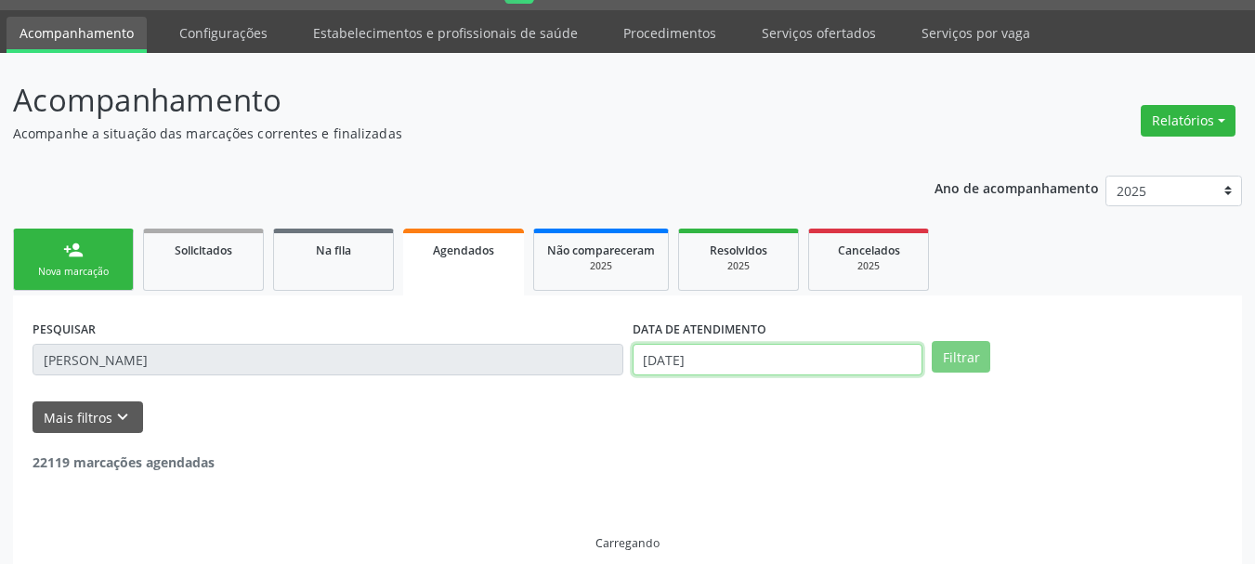
click at [701, 352] on input "[DATE]" at bounding box center [778, 360] width 291 height 32
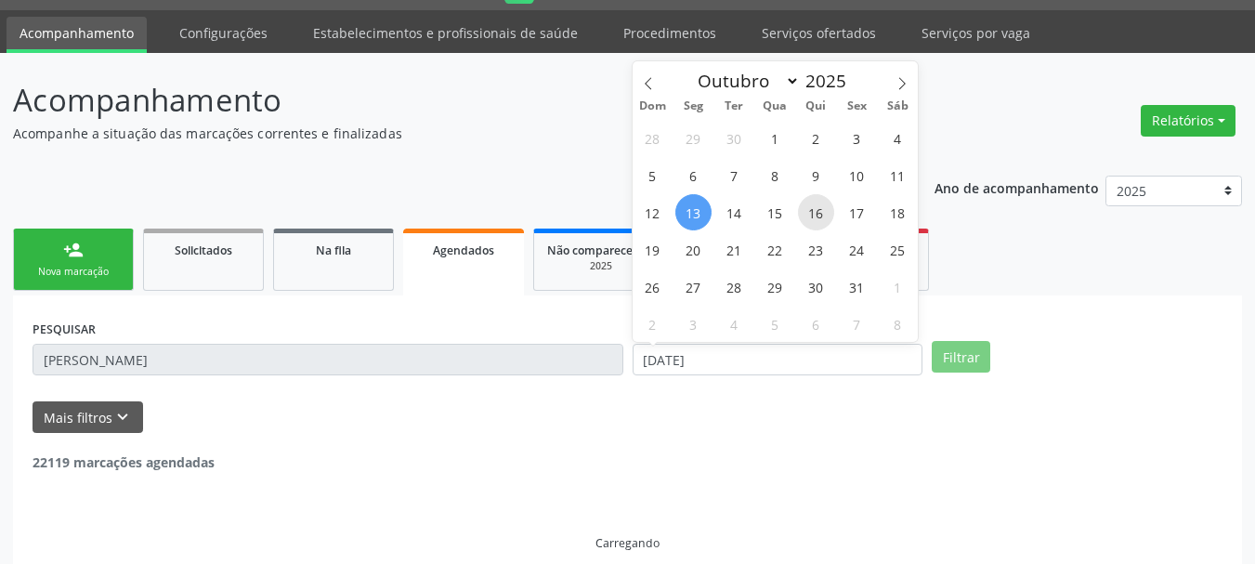
click at [815, 210] on span "16" at bounding box center [816, 212] width 36 height 36
type input "[DATE]"
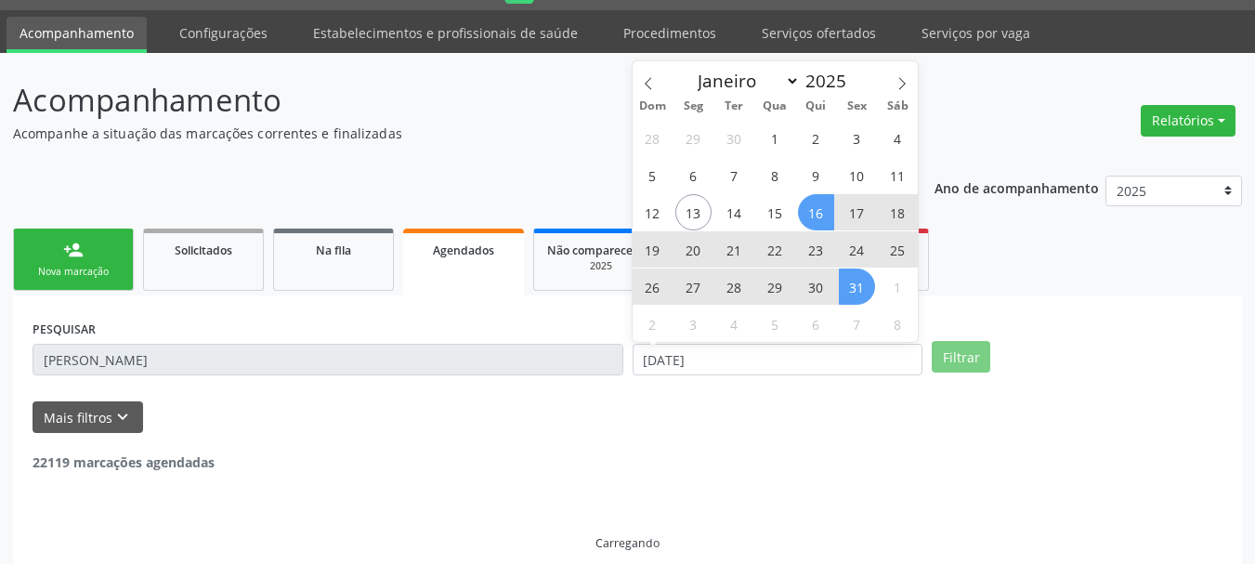
click at [850, 281] on span "31" at bounding box center [857, 286] width 36 height 36
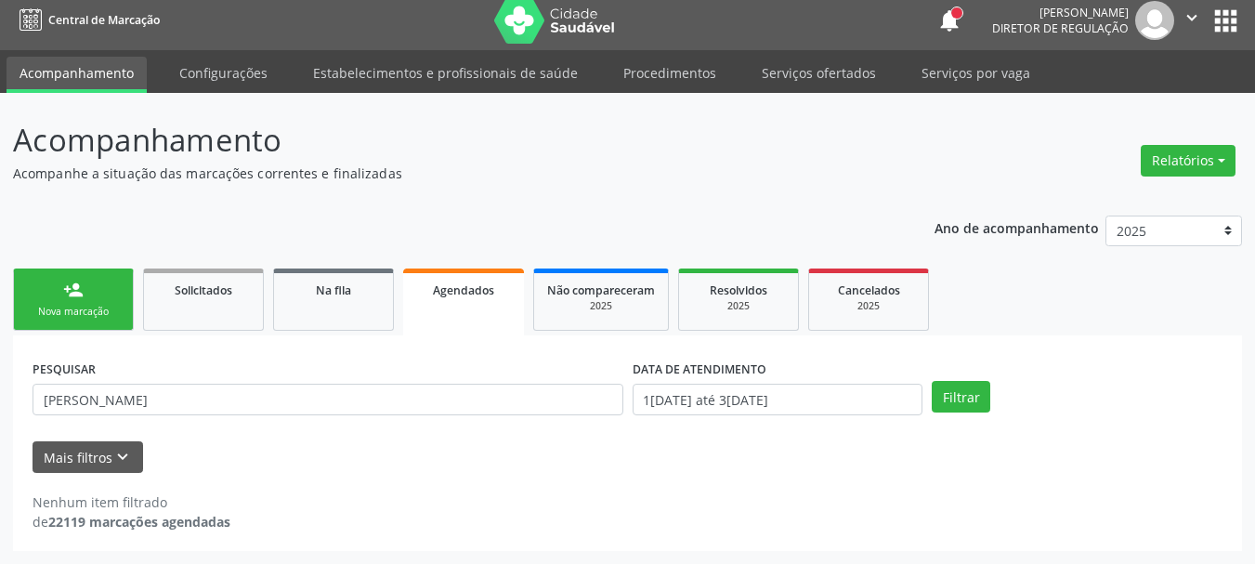
scroll to position [9, 0]
click at [961, 392] on button "Filtrar" at bounding box center [961, 397] width 59 height 32
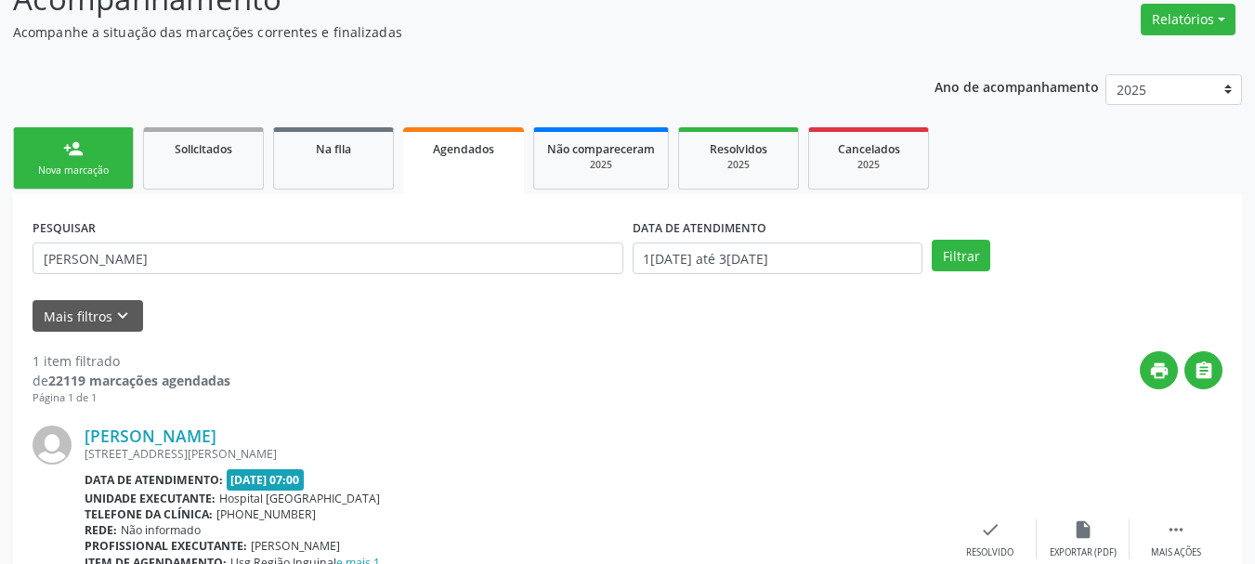
scroll to position [292, 0]
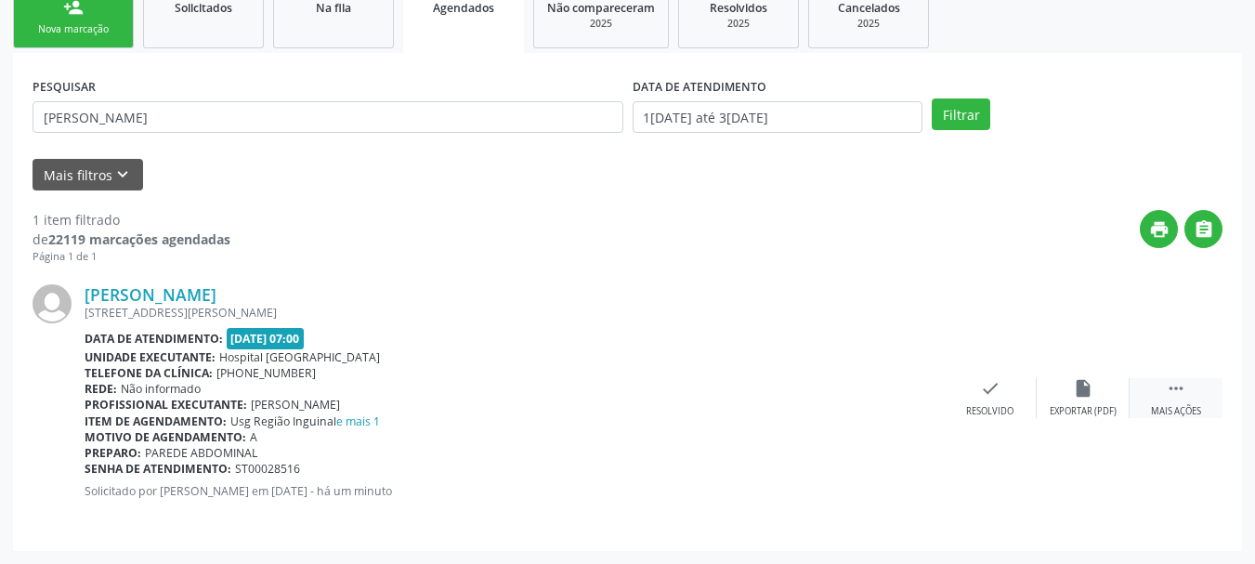
click at [1176, 393] on icon "" at bounding box center [1176, 388] width 20 height 20
click at [1066, 400] on div "edit Editar" at bounding box center [1083, 398] width 93 height 40
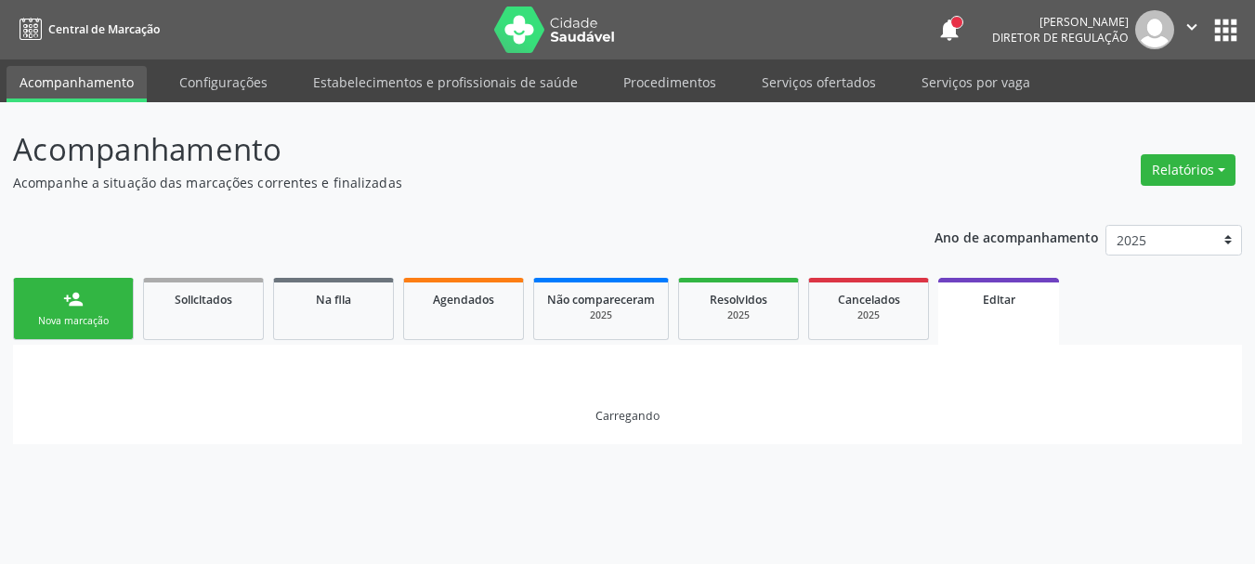
scroll to position [0, 0]
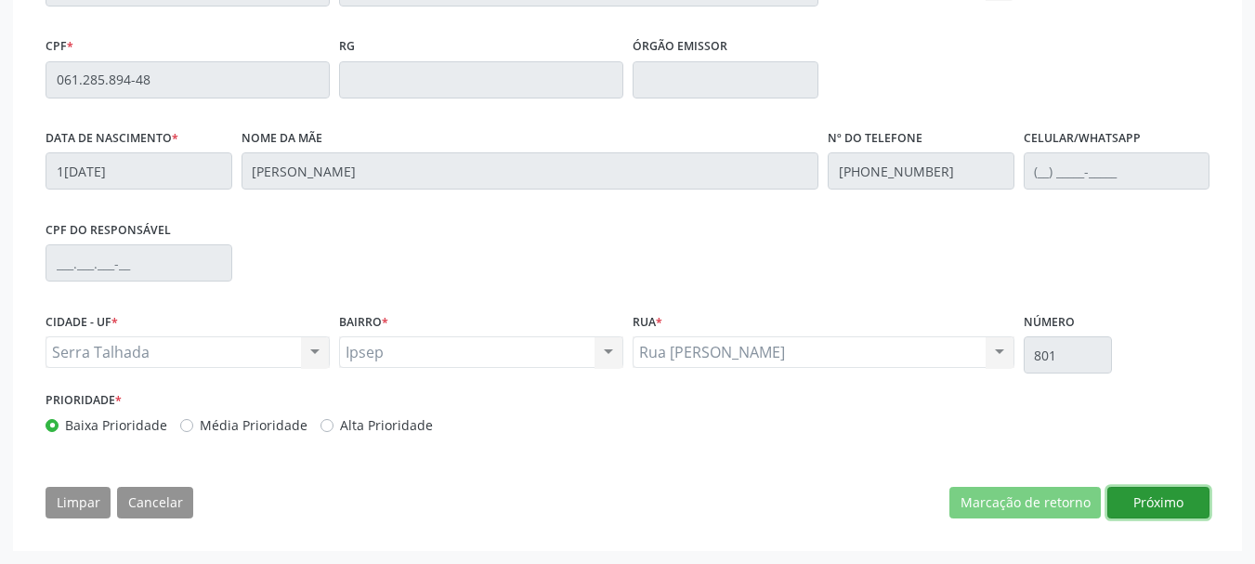
click at [1195, 514] on button "Próximo" at bounding box center [1158, 503] width 102 height 32
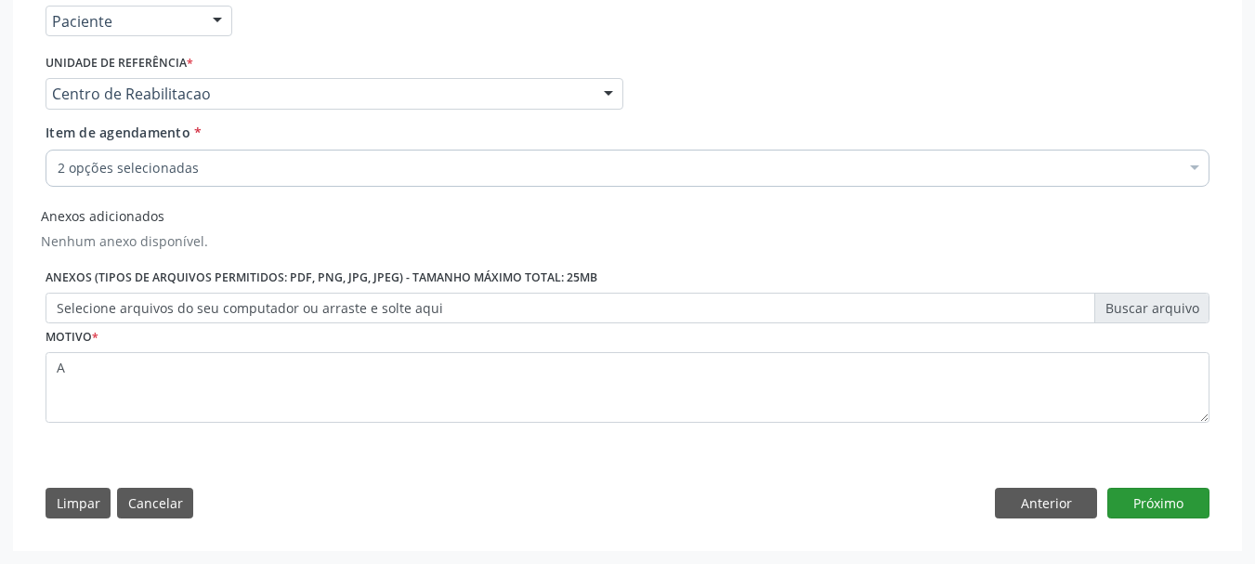
scroll to position [432, 0]
click at [190, 181] on div "2 opções selecionadas" at bounding box center [628, 168] width 1164 height 37
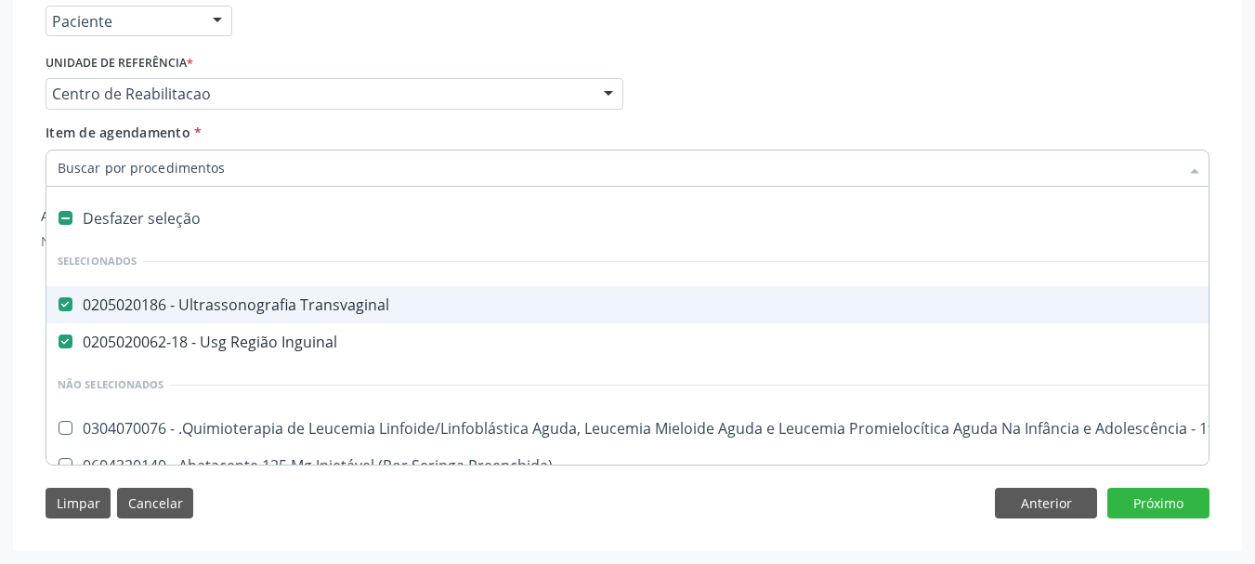
click at [216, 300] on div "0205020186 - Ultrassonografia Transvaginal" at bounding box center [781, 304] width 1446 height 15
checkbox Transvaginal "false"
click at [163, 175] on input "Item de agendamento *" at bounding box center [618, 168] width 1121 height 37
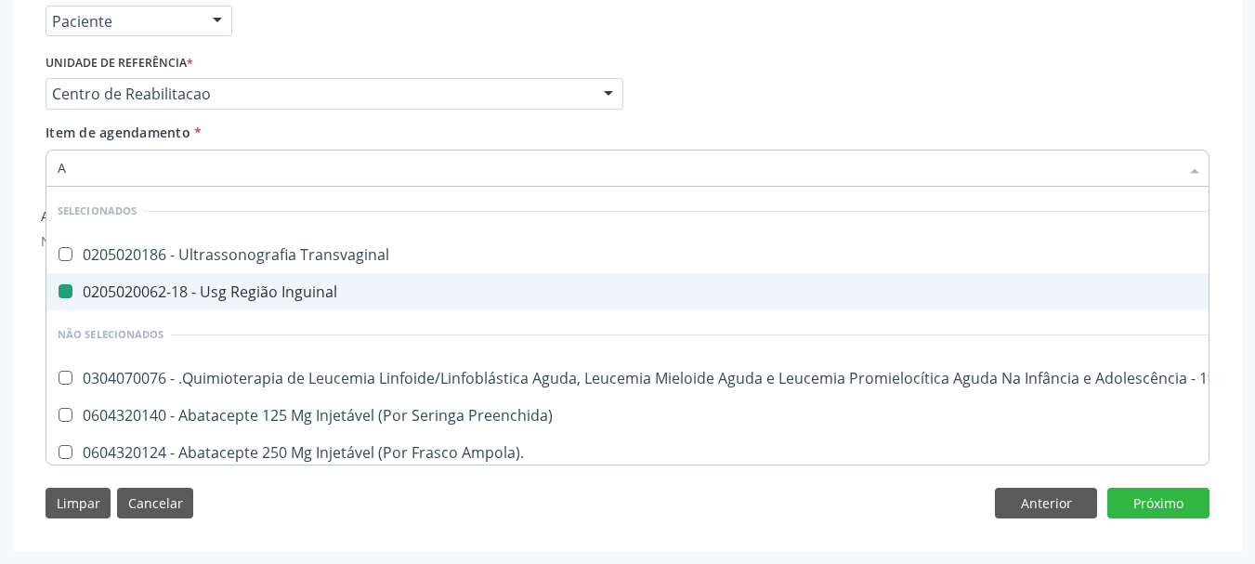
type input "AD"
checkbox Inguinal "false"
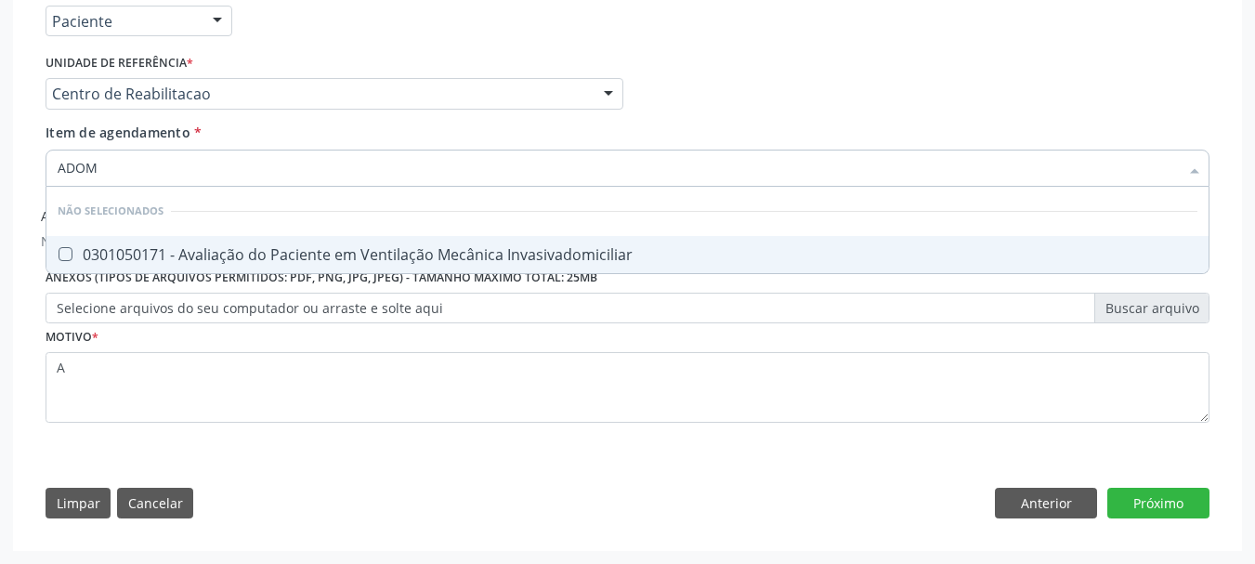
type input "ADO"
